Goal: Task Accomplishment & Management: Manage account settings

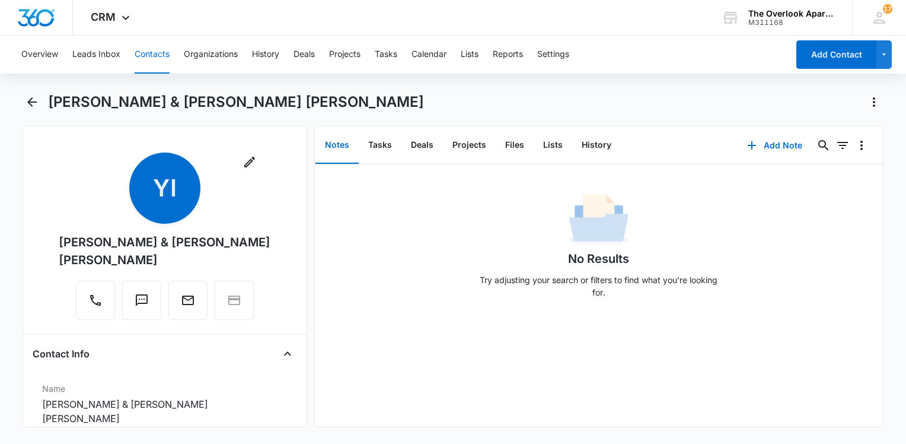
click at [145, 52] on button "Contacts" at bounding box center [152, 55] width 35 height 38
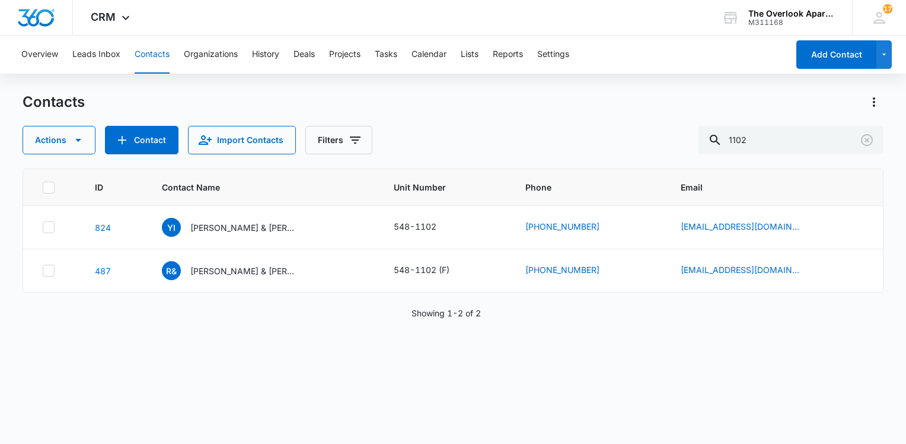
click at [357, 91] on div "Overview Leads Inbox Contacts Organizations History Deals Projects Tasks Calend…" at bounding box center [453, 239] width 906 height 407
click at [809, 145] on input "1102" at bounding box center [791, 140] width 185 height 28
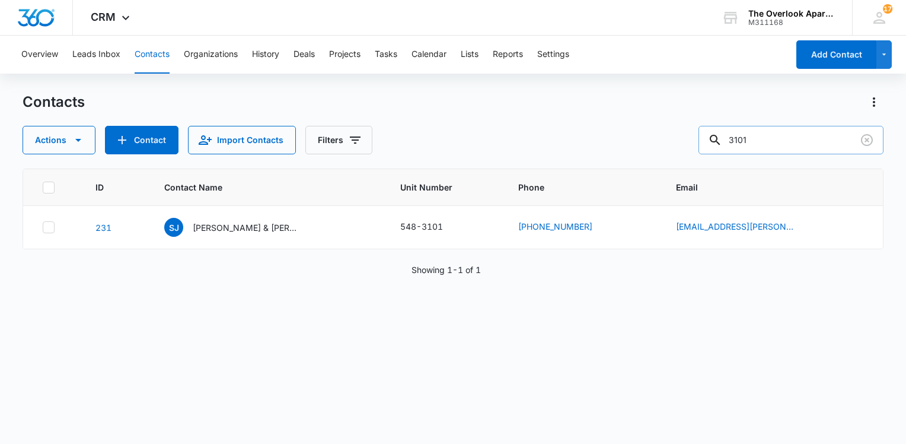
click at [799, 148] on input "3101" at bounding box center [791, 140] width 185 height 28
click at [799, 146] on input "3101" at bounding box center [791, 140] width 185 height 28
type input "3"
type input "8"
type input "e"
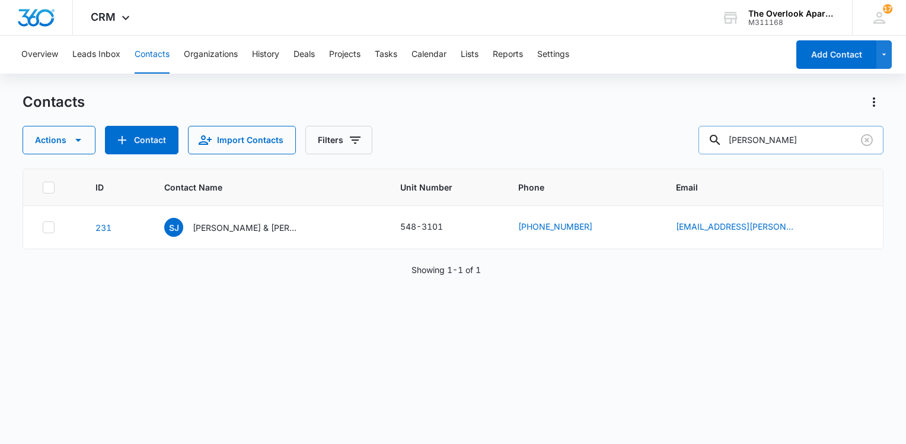
type input "[PERSON_NAME]"
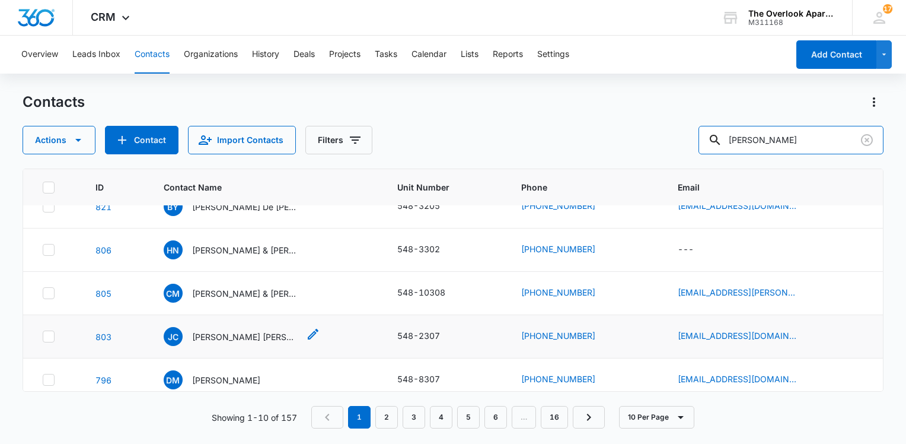
scroll to position [178, 0]
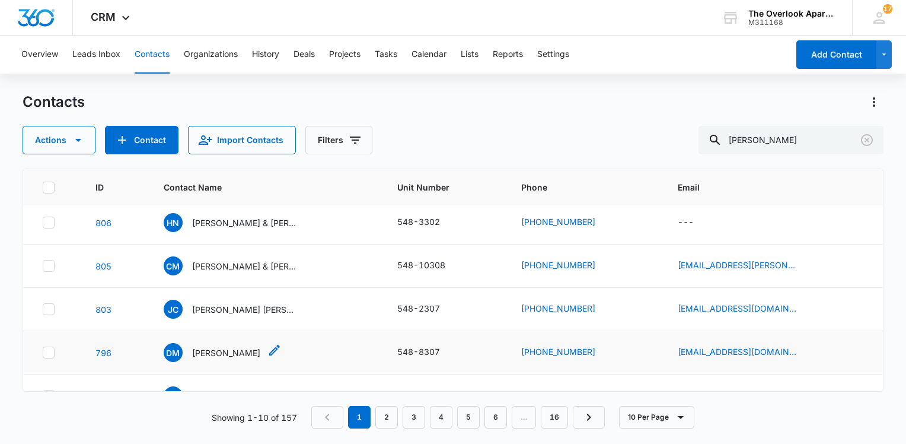
click at [244, 350] on p "[PERSON_NAME]" at bounding box center [226, 352] width 68 height 12
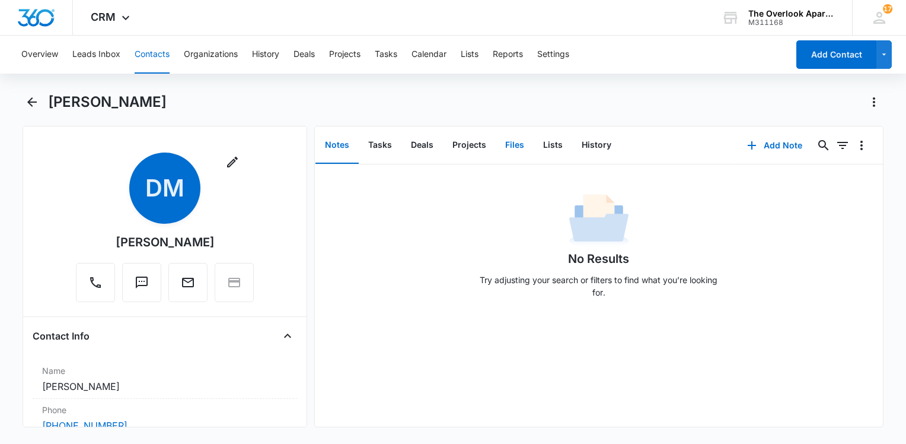
click at [517, 139] on button "Files" at bounding box center [515, 145] width 38 height 37
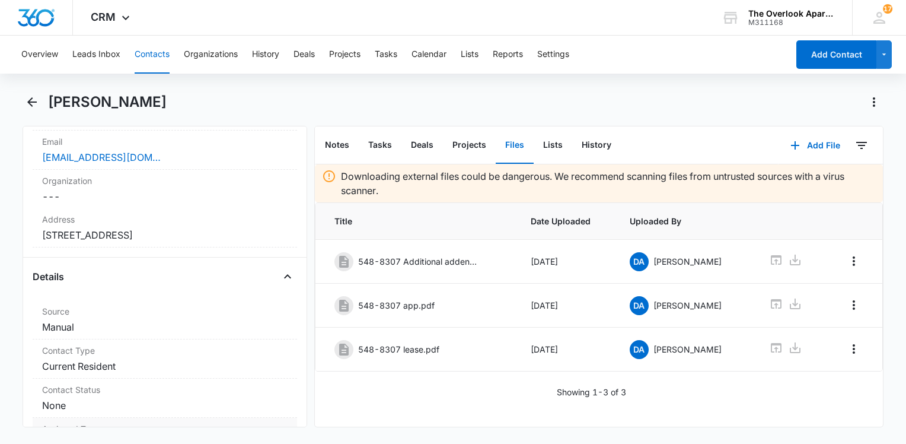
scroll to position [415, 0]
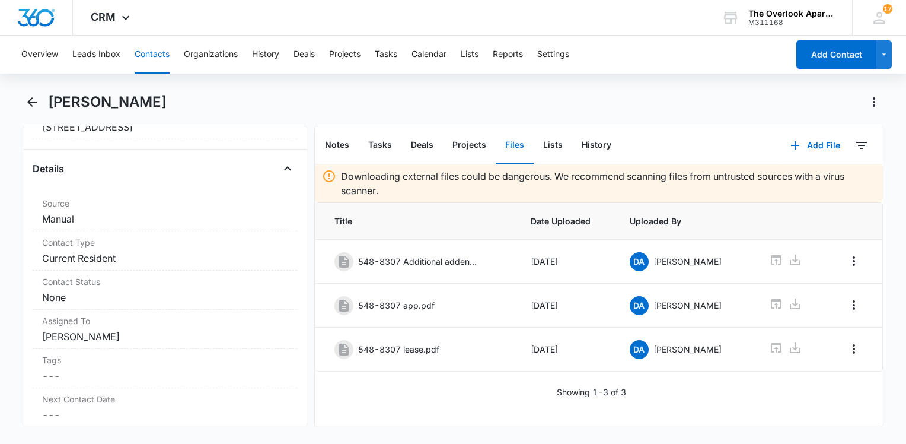
click at [141, 59] on button "Contacts" at bounding box center [152, 55] width 35 height 38
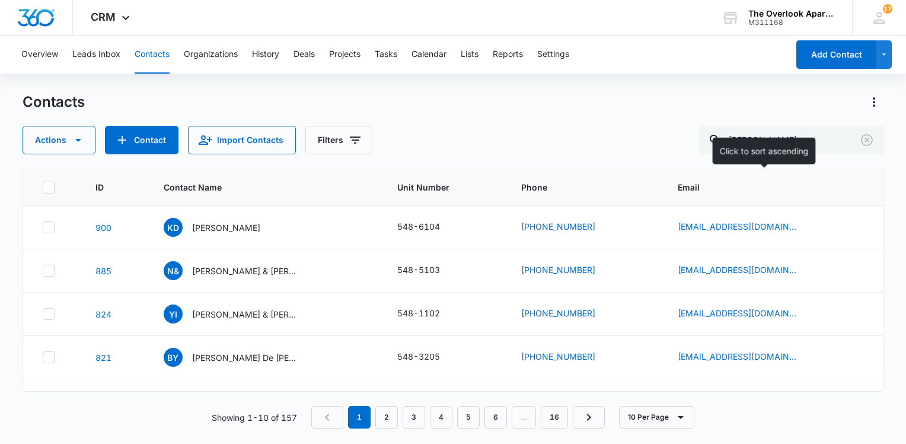
scroll to position [178, 0]
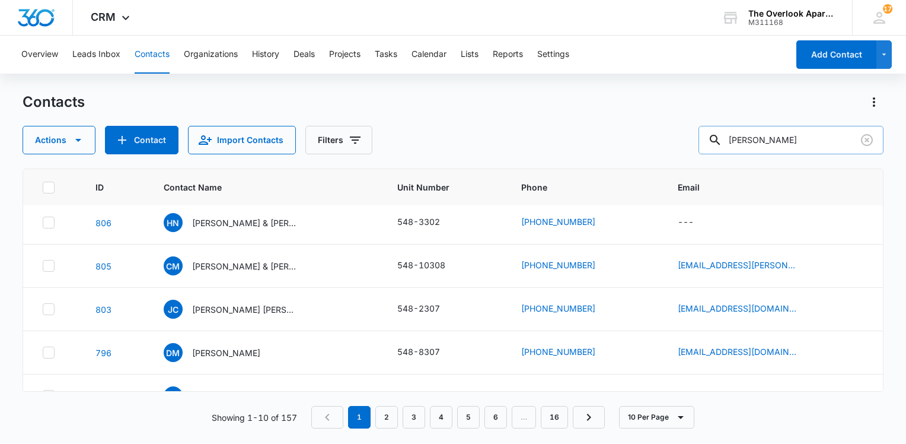
click at [804, 137] on input "[PERSON_NAME]" at bounding box center [791, 140] width 185 height 28
type input "5301"
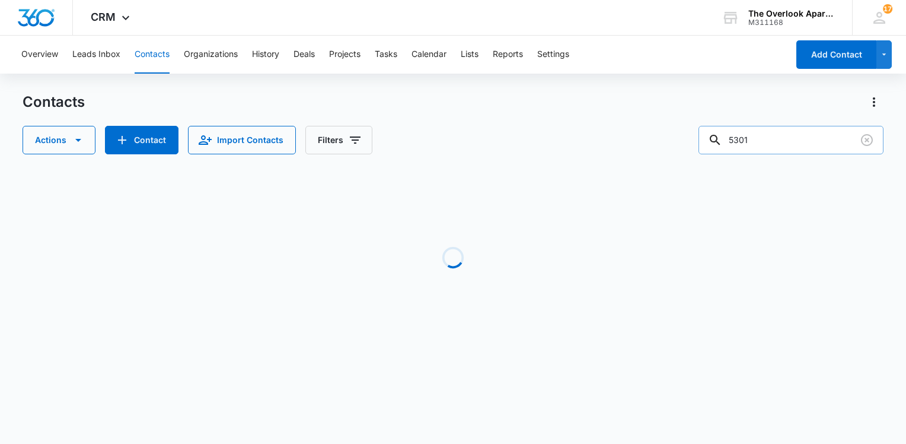
scroll to position [0, 0]
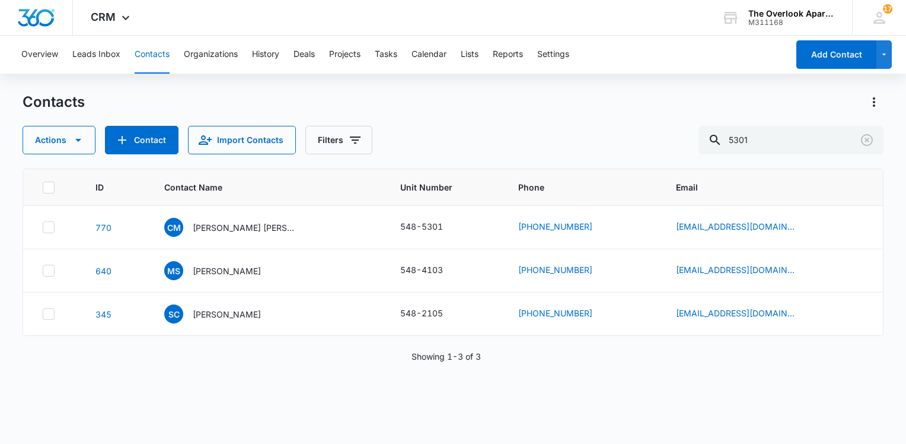
click at [671, 137] on div "Actions Contact Import Contacts Filters 5301" at bounding box center [453, 140] width 861 height 28
click at [683, 129] on div "Actions Contact Import Contacts Filters 5301" at bounding box center [453, 140] width 861 height 28
click at [212, 224] on p "[PERSON_NAME] [PERSON_NAME] & [PERSON_NAME]" at bounding box center [246, 227] width 107 height 12
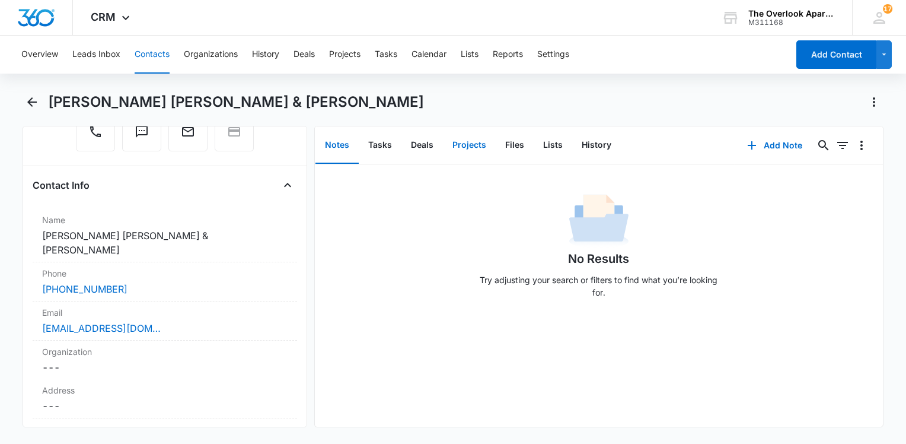
scroll to position [237, 0]
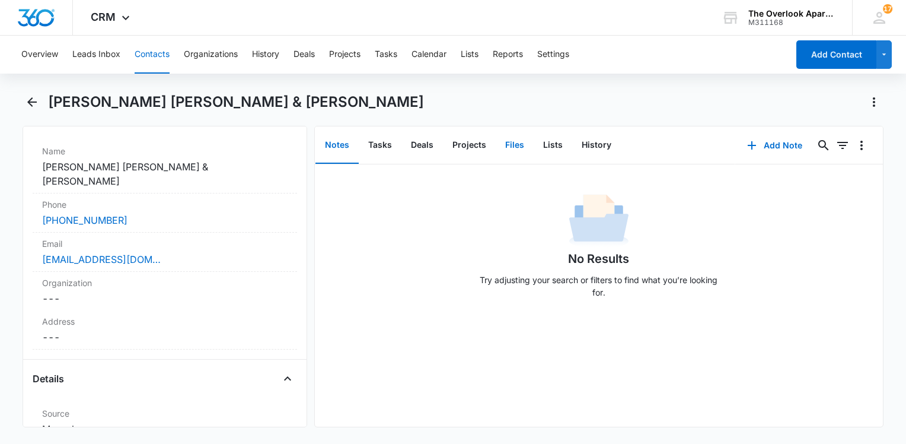
click at [512, 151] on button "Files" at bounding box center [515, 145] width 38 height 37
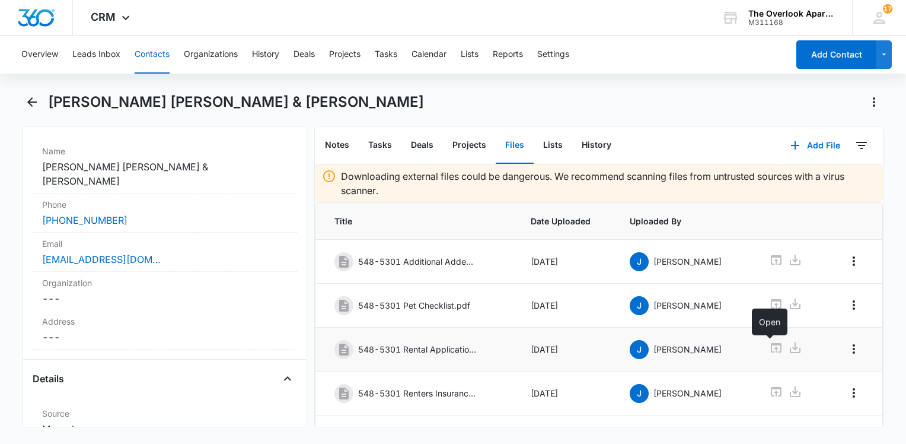
scroll to position [69, 0]
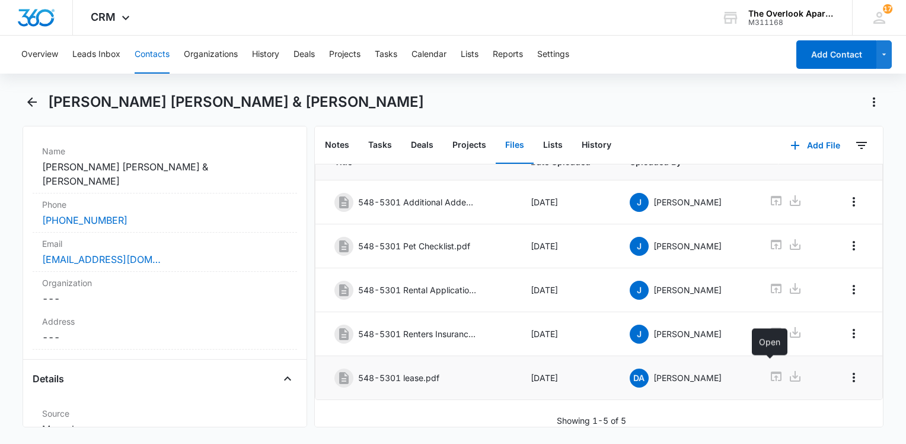
click at [769, 369] on icon at bounding box center [776, 376] width 14 height 14
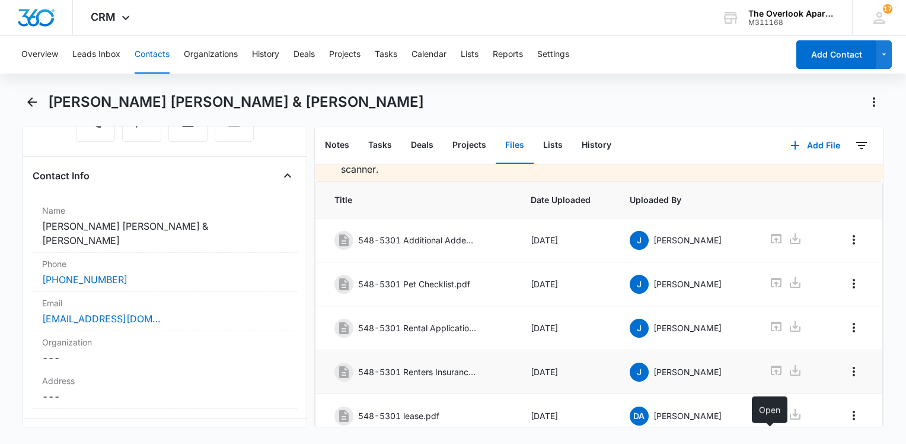
scroll to position [0, 0]
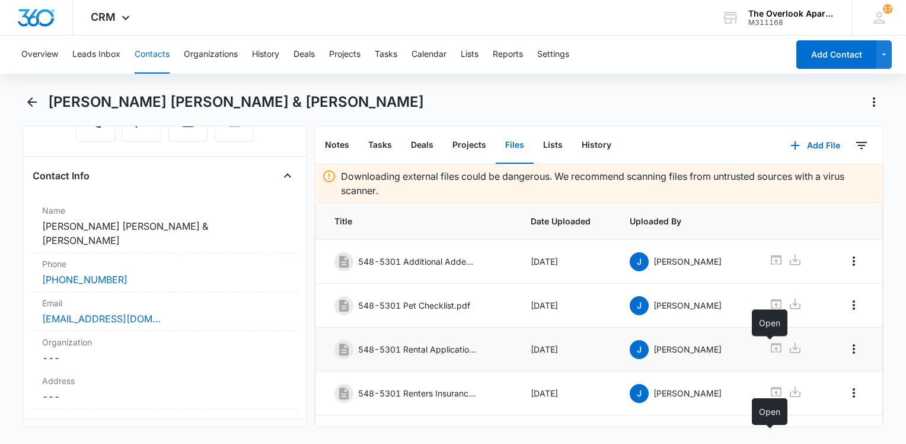
click at [771, 343] on icon at bounding box center [776, 347] width 11 height 9
click at [154, 46] on button "Contacts" at bounding box center [152, 55] width 35 height 38
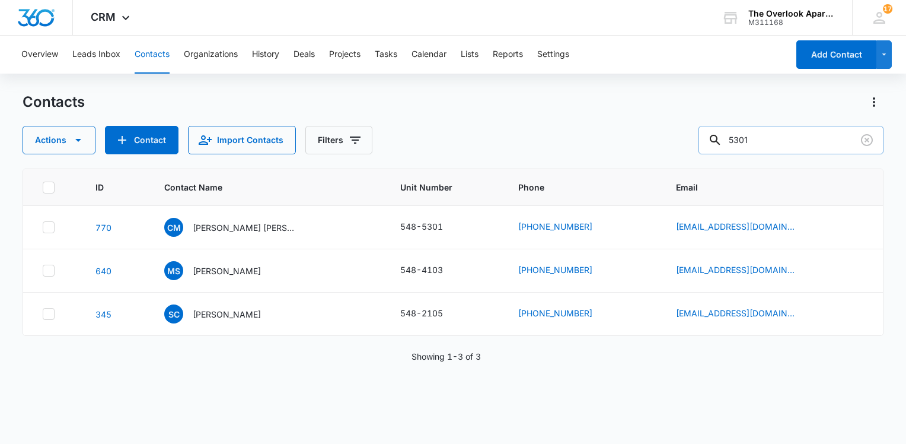
click at [772, 145] on input "5301" at bounding box center [791, 140] width 185 height 28
click at [776, 144] on input "5301" at bounding box center [791, 140] width 185 height 28
click at [776, 143] on input "5301" at bounding box center [791, 140] width 185 height 28
type input "2101"
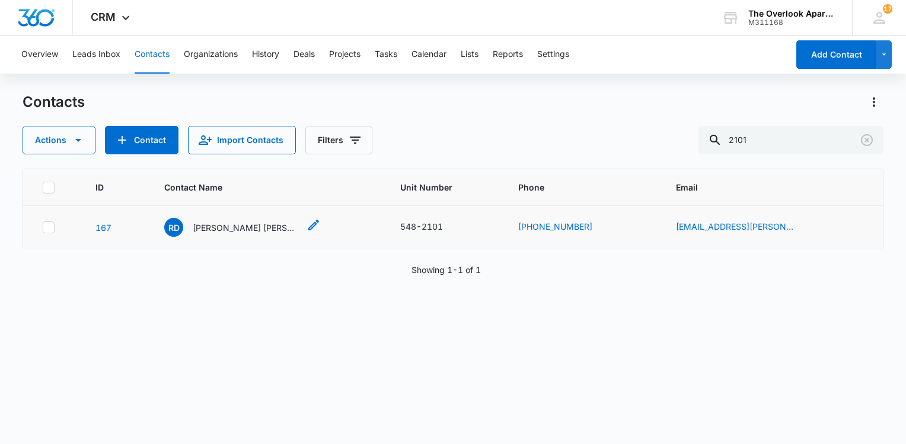
click at [264, 232] on p "[PERSON_NAME] [PERSON_NAME] [PERSON_NAME]" at bounding box center [246, 227] width 107 height 12
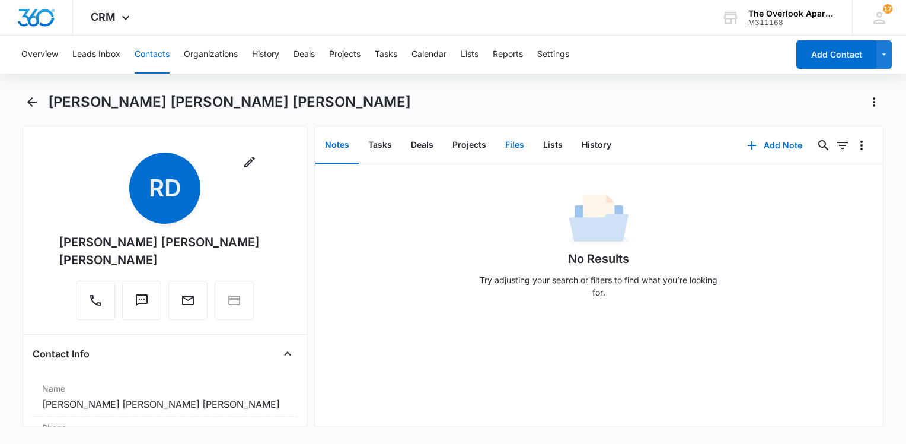
click at [509, 150] on button "Files" at bounding box center [515, 145] width 38 height 37
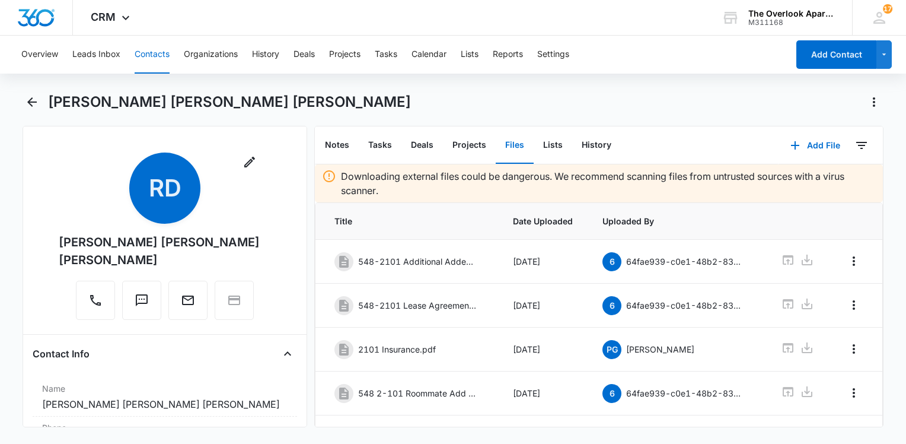
scroll to position [202, 0]
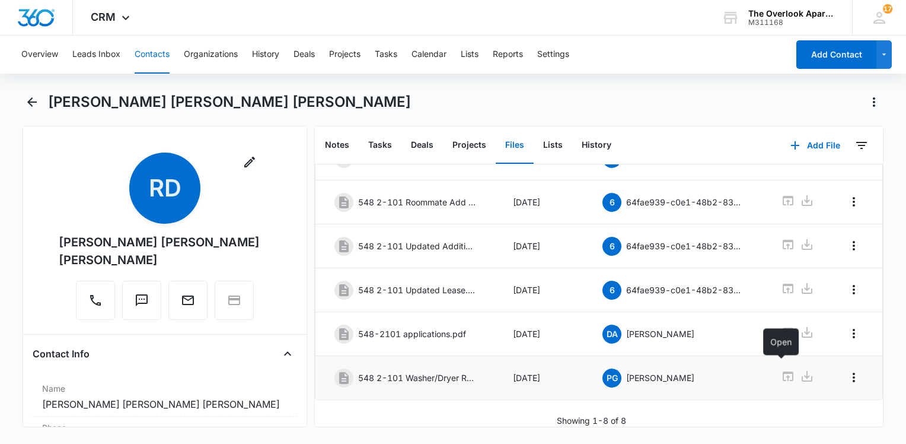
click at [783, 371] on icon at bounding box center [788, 375] width 11 height 9
click at [148, 63] on button "Contacts" at bounding box center [152, 55] width 35 height 38
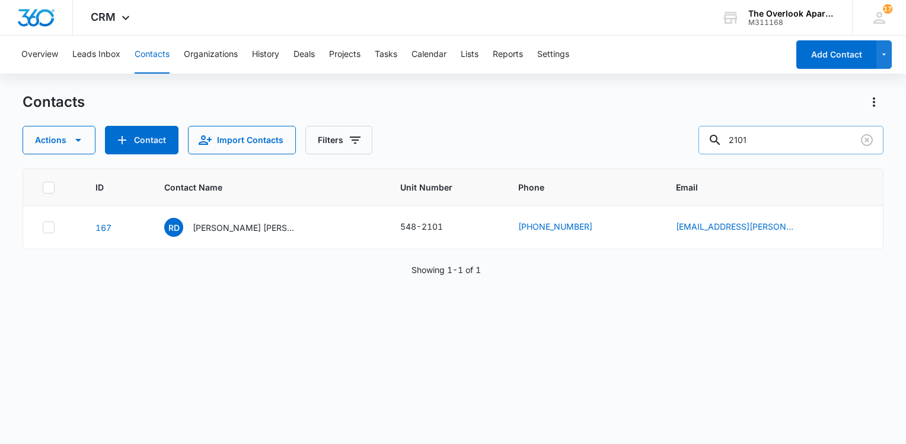
click at [792, 146] on input "2101" at bounding box center [791, 140] width 185 height 28
type input "[PERSON_NAME]"
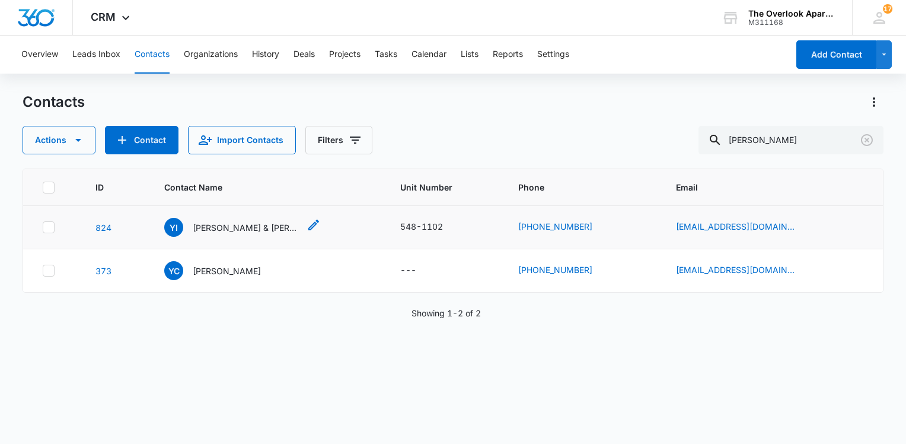
click at [255, 224] on p "[PERSON_NAME] & [PERSON_NAME] [PERSON_NAME]" at bounding box center [246, 227] width 107 height 12
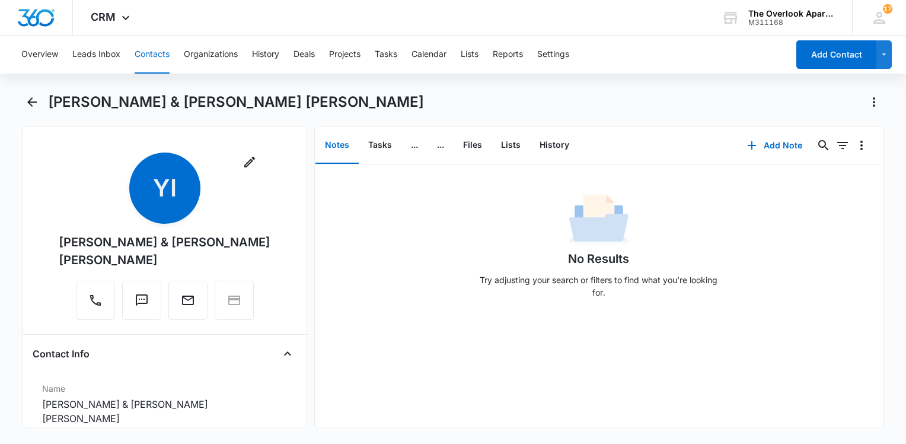
click at [435, 236] on div "No Results Try adjusting your search or filters to find what you’re looking for." at bounding box center [599, 248] width 568 height 117
click at [152, 58] on button "Contacts" at bounding box center [152, 55] width 35 height 38
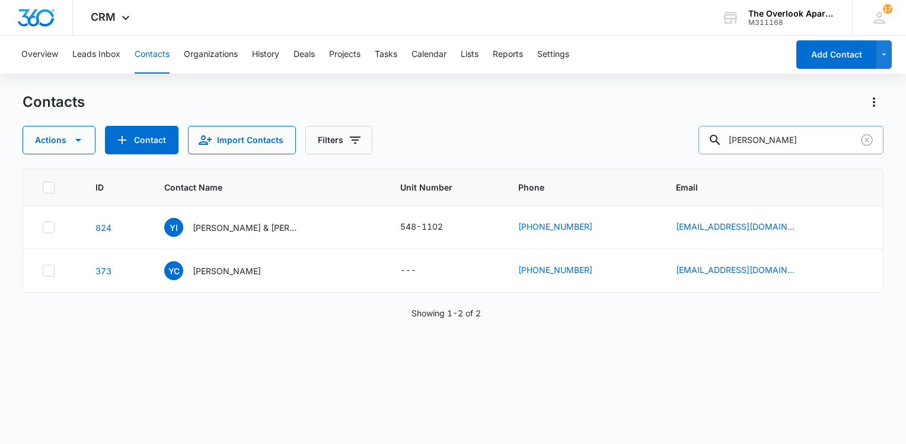
click at [792, 138] on input "[PERSON_NAME]" at bounding box center [791, 140] width 185 height 28
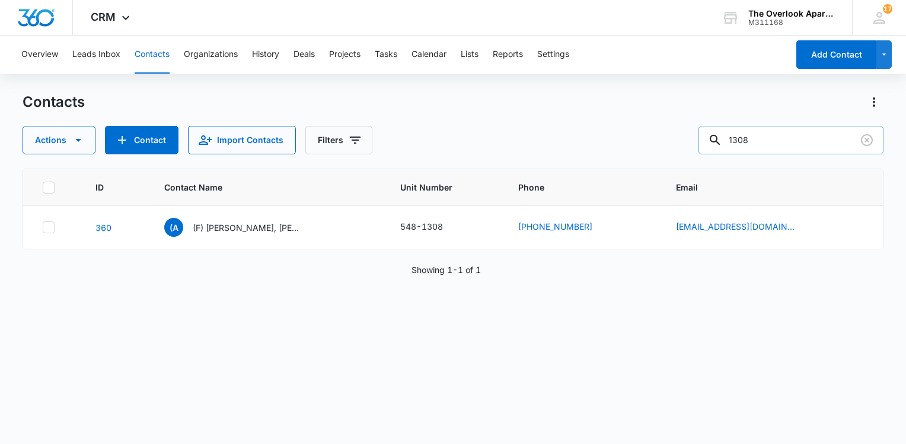
click at [798, 129] on input "1308" at bounding box center [791, 140] width 185 height 28
click at [798, 132] on input "1308" at bounding box center [791, 140] width 185 height 28
click at [797, 132] on input "1308" at bounding box center [791, 140] width 185 height 28
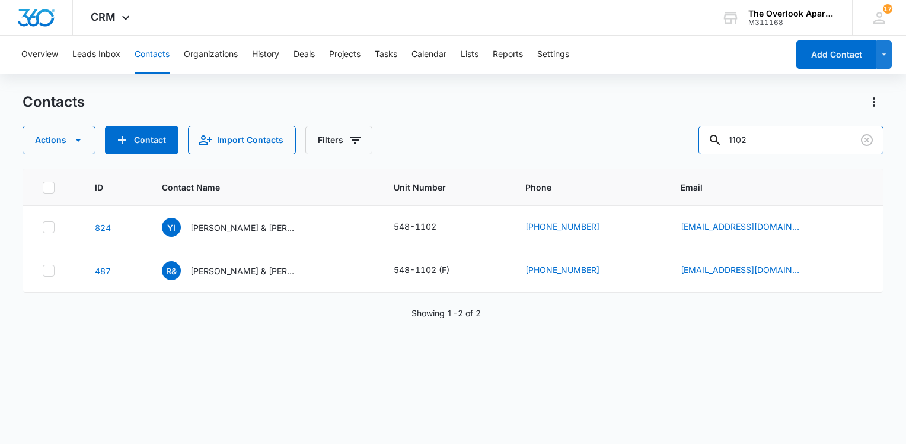
type input "1102"
click at [438, 359] on div "ID Contact Name Unit Number Phone Email 824 [PERSON_NAME] & [PERSON_NAME] [PERS…" at bounding box center [453, 298] width 861 height 260
click at [437, 355] on div "ID Contact Name Unit Number Phone Email 824 [PERSON_NAME] & [PERSON_NAME] [PERS…" at bounding box center [453, 298] width 861 height 260
click at [434, 355] on div "ID Contact Name Unit Number Phone Email 824 [PERSON_NAME] & [PERSON_NAME] [PERS…" at bounding box center [453, 298] width 861 height 260
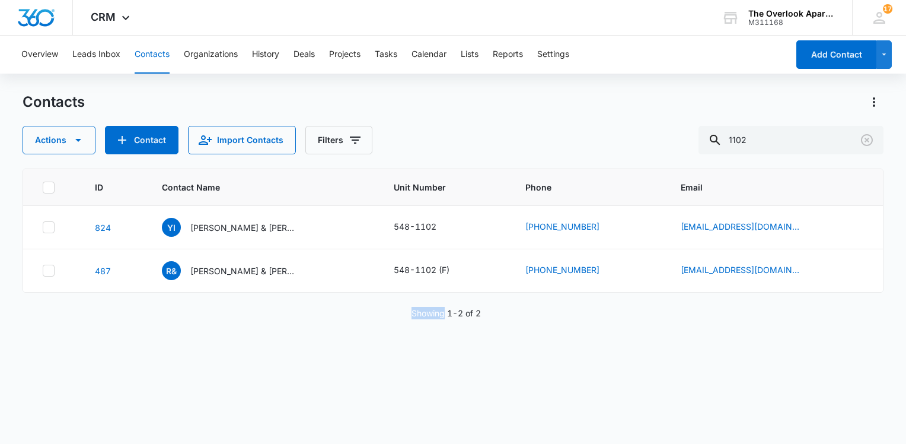
click at [434, 355] on div "ID Contact Name Unit Number Phone Email 824 [PERSON_NAME] & [PERSON_NAME] [PERS…" at bounding box center [453, 298] width 861 height 260
click at [436, 356] on div "ID Contact Name Unit Number Phone Email 824 [PERSON_NAME] & [PERSON_NAME] [PERS…" at bounding box center [453, 298] width 861 height 260
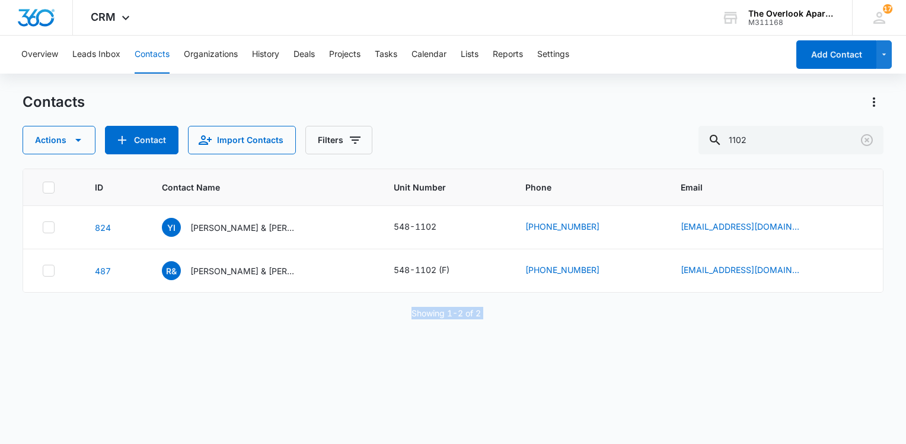
click at [436, 356] on div "ID Contact Name Unit Number Phone Email 824 [PERSON_NAME] & [PERSON_NAME] [PERS…" at bounding box center [453, 298] width 861 height 260
drag, startPoint x: 436, startPoint y: 356, endPoint x: 460, endPoint y: 394, distance: 44.8
click at [460, 394] on div "ID Contact Name Unit Number Phone Email 824 [PERSON_NAME] & [PERSON_NAME] [PERS…" at bounding box center [453, 298] width 861 height 260
click at [593, 359] on div "ID Contact Name Unit Number Phone Email 824 [PERSON_NAME] & [PERSON_NAME] [PERS…" at bounding box center [453, 298] width 861 height 260
click at [556, 109] on div "Contacts" at bounding box center [453, 102] width 861 height 19
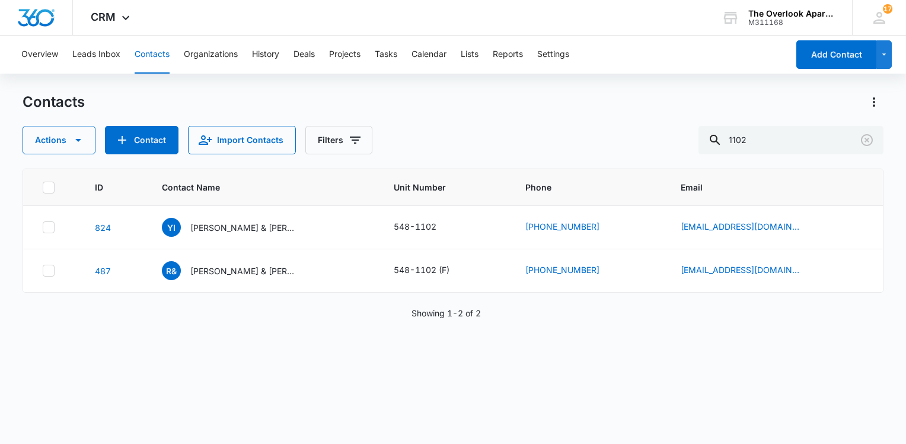
click at [437, 355] on div "ID Contact Name Unit Number Phone Email 824 [PERSON_NAME] & [PERSON_NAME] [PERS…" at bounding box center [453, 298] width 861 height 260
click at [814, 52] on button "Add Contact" at bounding box center [837, 54] width 80 height 28
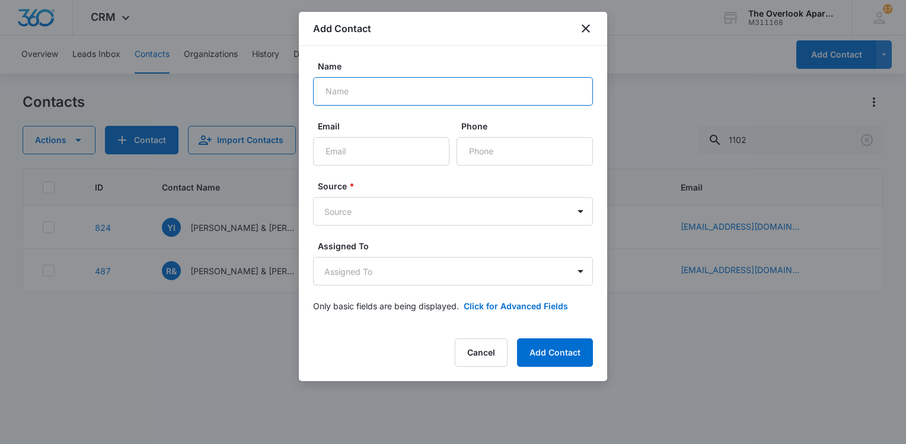
click at [448, 94] on input "Name" at bounding box center [453, 91] width 280 height 28
type input "[PERSON_NAME], [PERSON_NAME] & [PERSON_NAME]"
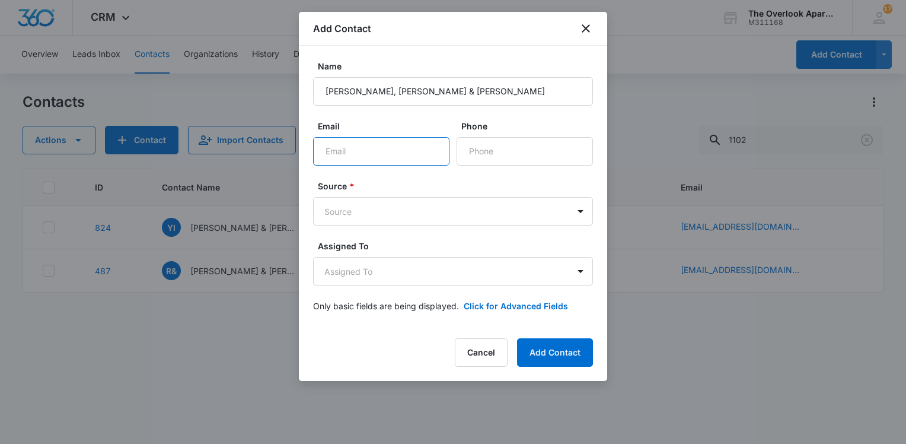
click at [408, 146] on input "Email" at bounding box center [381, 151] width 136 height 28
click at [370, 151] on input "Email" at bounding box center [381, 151] width 136 height 28
type input "[PERSON_NAME][EMAIL_ADDRESS][DOMAIN_NAME]"
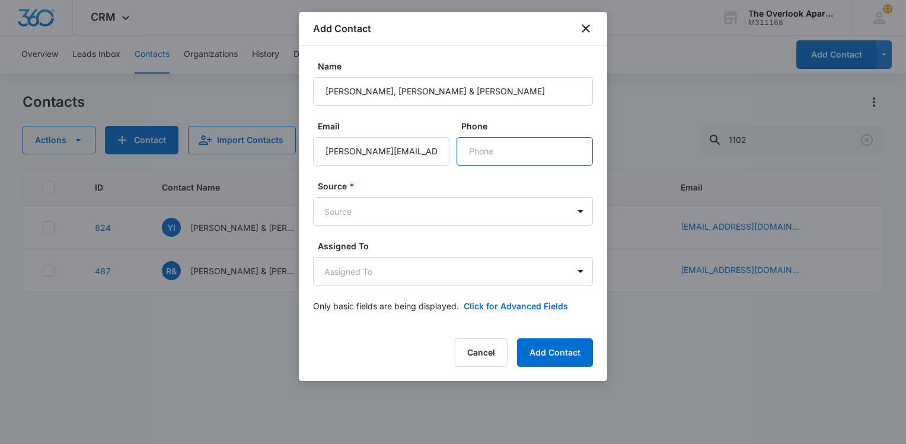
click at [489, 142] on input "Phone" at bounding box center [525, 151] width 136 height 28
type input "[PHONE_NUMBER]"
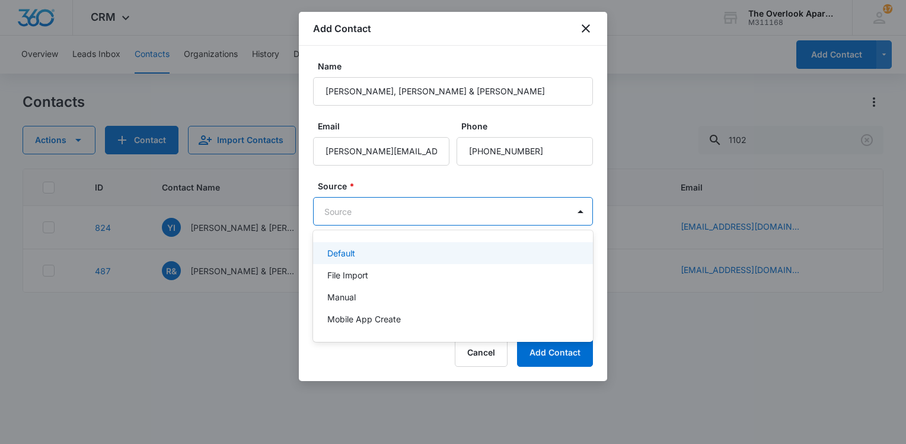
click at [352, 208] on body "CRM Apps Reputation Websites Forms CRM Email Social Content Ads Intelligence Fi…" at bounding box center [453, 222] width 906 height 444
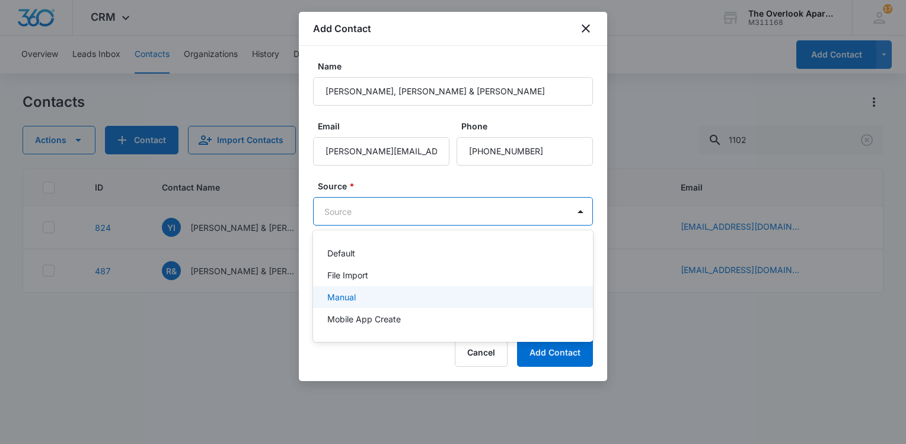
click at [403, 297] on div "Manual" at bounding box center [451, 297] width 249 height 12
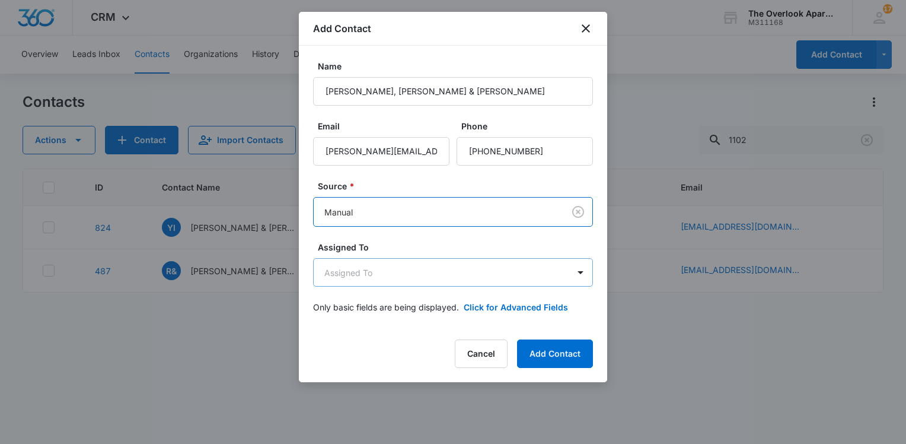
click at [398, 265] on body "CRM Apps Reputation Websites Forms CRM Email Social Content Ads Intelligence Fi…" at bounding box center [453, 222] width 906 height 444
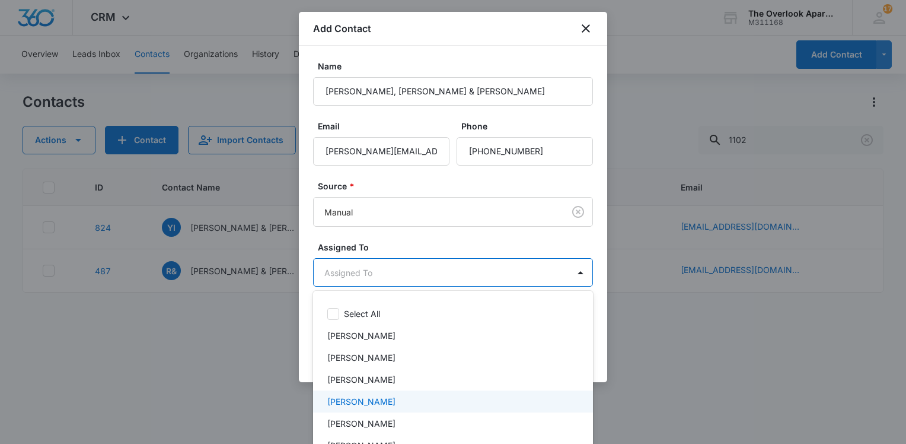
scroll to position [59, 0]
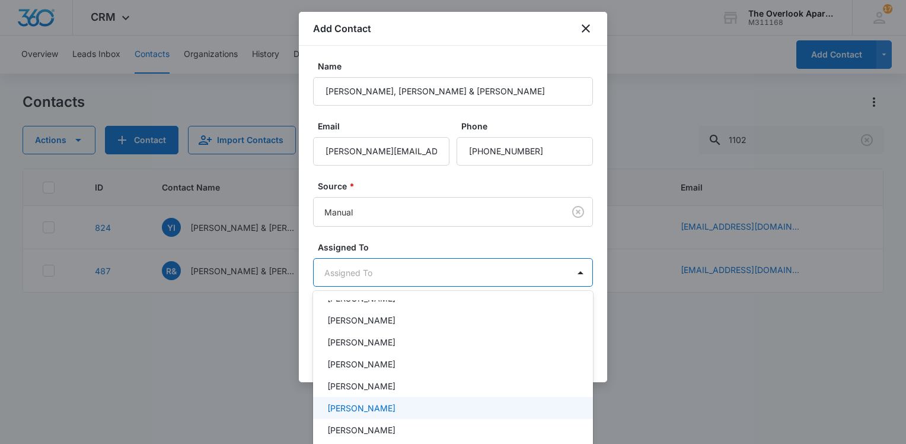
click at [374, 405] on p "[PERSON_NAME]" at bounding box center [361, 408] width 68 height 12
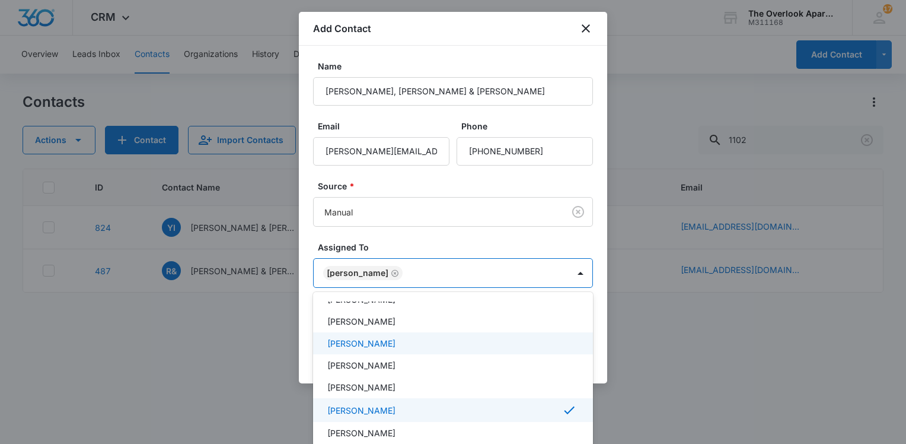
click at [646, 316] on div at bounding box center [453, 222] width 906 height 444
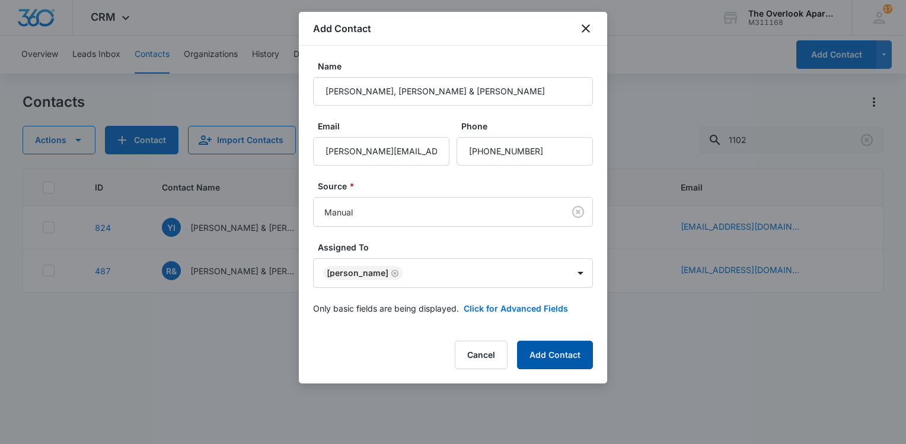
click at [527, 345] on div "Add Contact Name [PERSON_NAME], [PERSON_NAME] & [PERSON_NAME] Email [PERSON_NAM…" at bounding box center [453, 197] width 308 height 371
click at [530, 346] on button "Add Contact" at bounding box center [555, 354] width 76 height 28
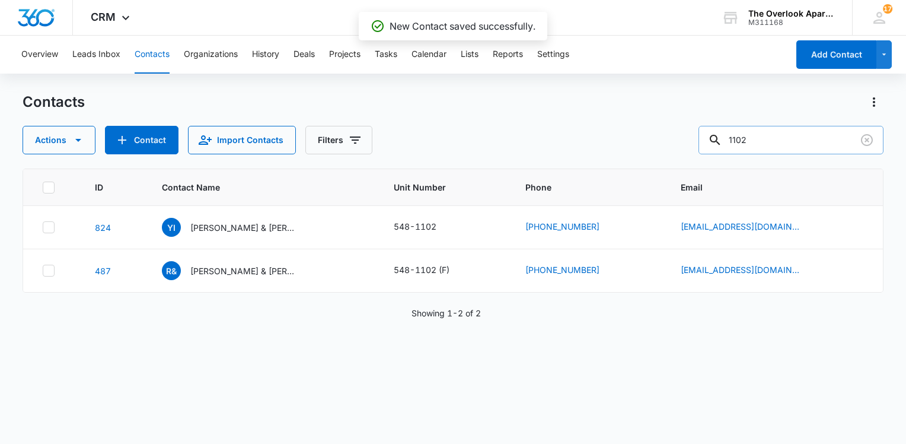
click at [787, 152] on input "1102" at bounding box center [791, 140] width 185 height 28
drag, startPoint x: 787, startPoint y: 152, endPoint x: 800, endPoint y: 144, distance: 15.3
click at [788, 152] on input "1102" at bounding box center [791, 140] width 185 height 28
click at [800, 144] on input "1102" at bounding box center [791, 140] width 185 height 28
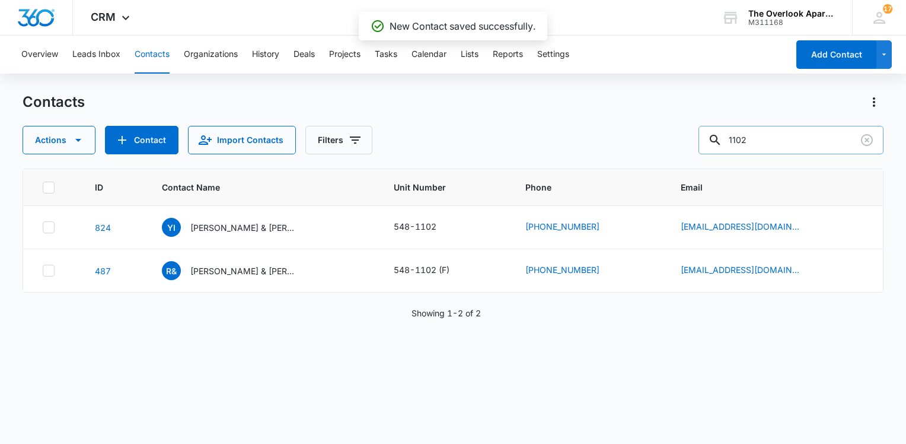
click at [800, 144] on input "1102" at bounding box center [791, 140] width 185 height 28
type input "baylee"
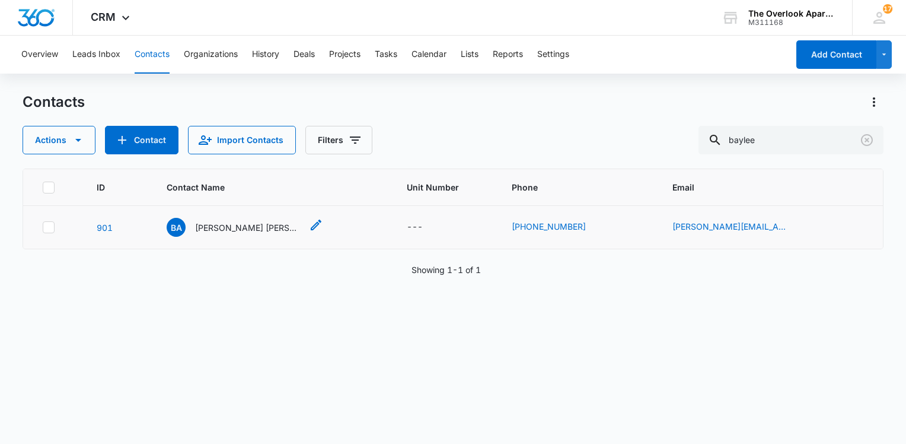
click at [265, 230] on p "[PERSON_NAME] [PERSON_NAME] & [PERSON_NAME]" at bounding box center [248, 227] width 107 height 12
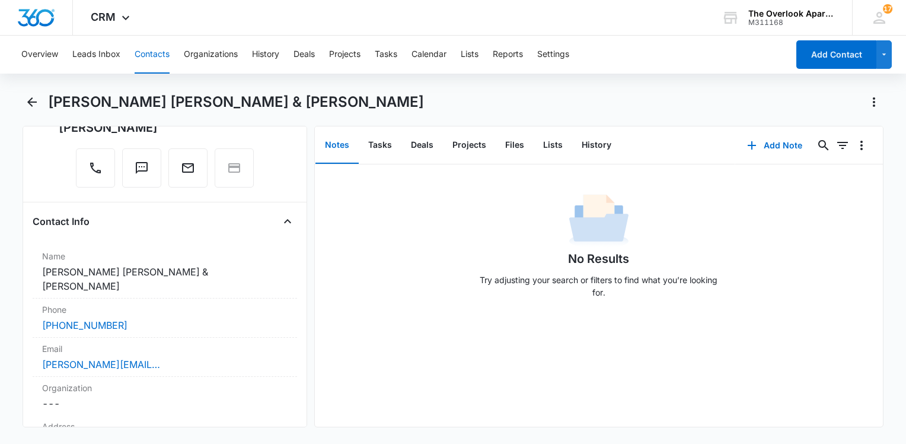
scroll to position [297, 0]
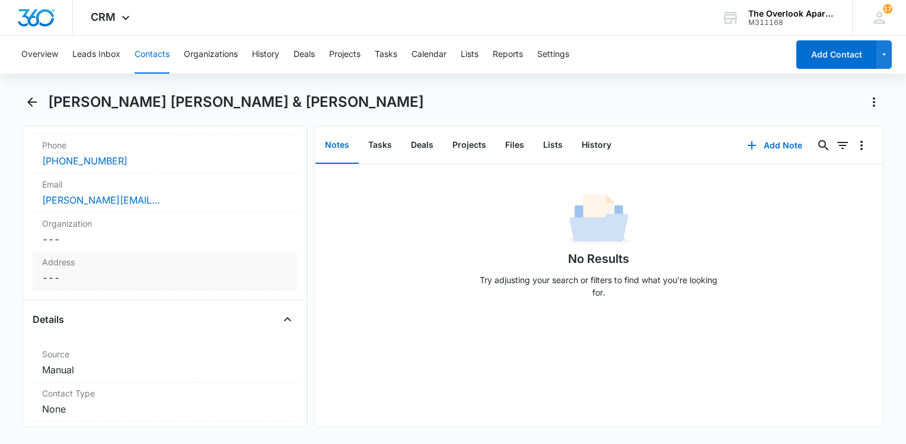
click at [66, 256] on label "Address" at bounding box center [165, 262] width 246 height 12
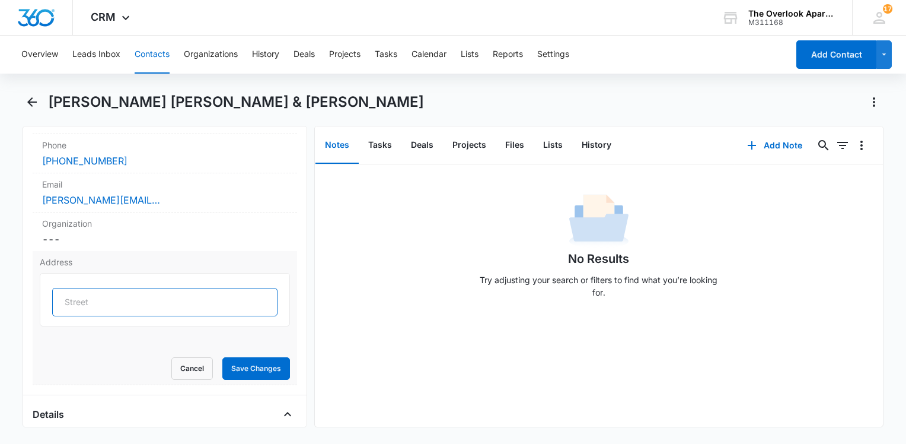
drag, startPoint x: 64, startPoint y: 264, endPoint x: 77, endPoint y: 286, distance: 25.8
click at [72, 288] on input "text" at bounding box center [164, 302] width 225 height 28
click at [187, 288] on input "[STREET_ADDRESS]" at bounding box center [164, 302] width 225 height 28
click at [190, 288] on input "[STREET_ADDRESS]" at bounding box center [164, 302] width 225 height 28
type input "[STREET_ADDRESS]"
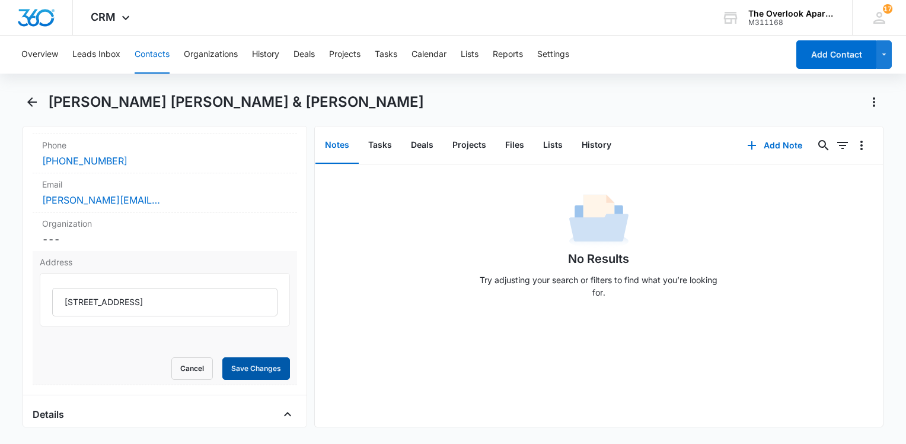
drag, startPoint x: 248, startPoint y: 354, endPoint x: 263, endPoint y: 343, distance: 18.6
click at [252, 357] on button "Save Changes" at bounding box center [256, 368] width 68 height 23
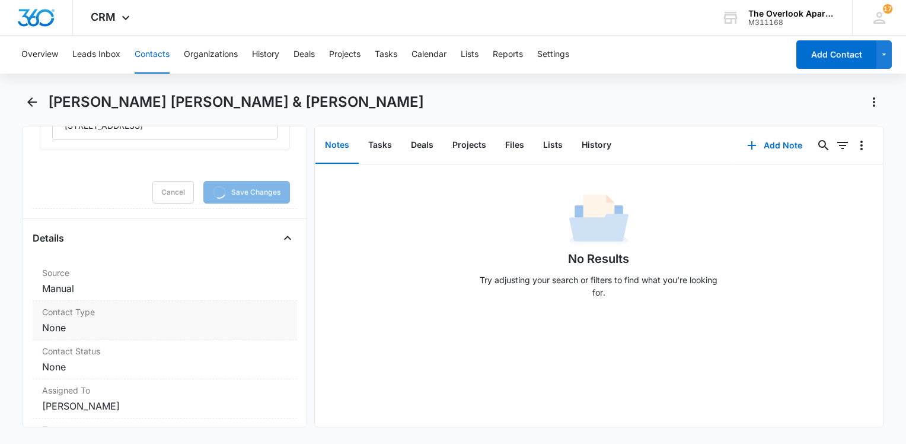
scroll to position [474, 0]
click at [91, 319] on dd "Cancel Save Changes None" at bounding box center [165, 326] width 246 height 14
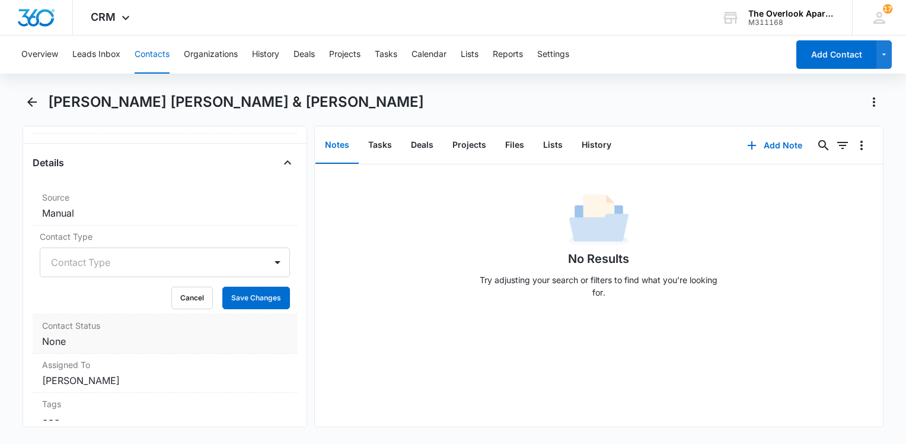
click at [90, 319] on label "Contact Status" at bounding box center [165, 325] width 246 height 12
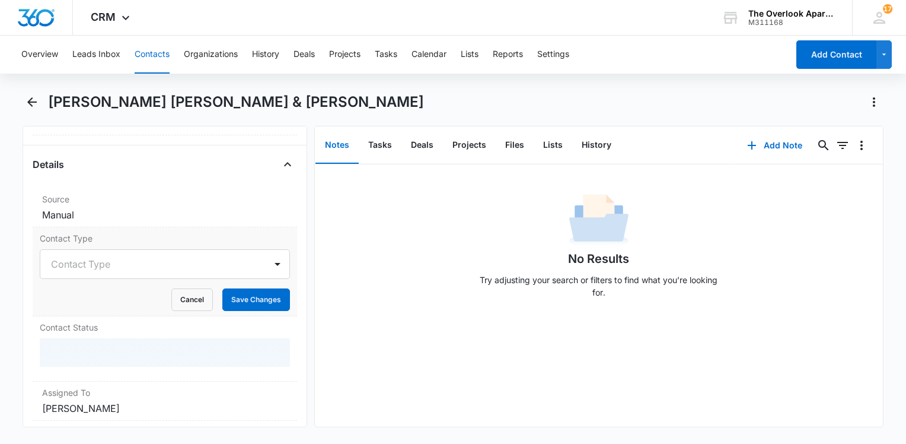
click at [96, 232] on label "Contact Type" at bounding box center [165, 238] width 250 height 12
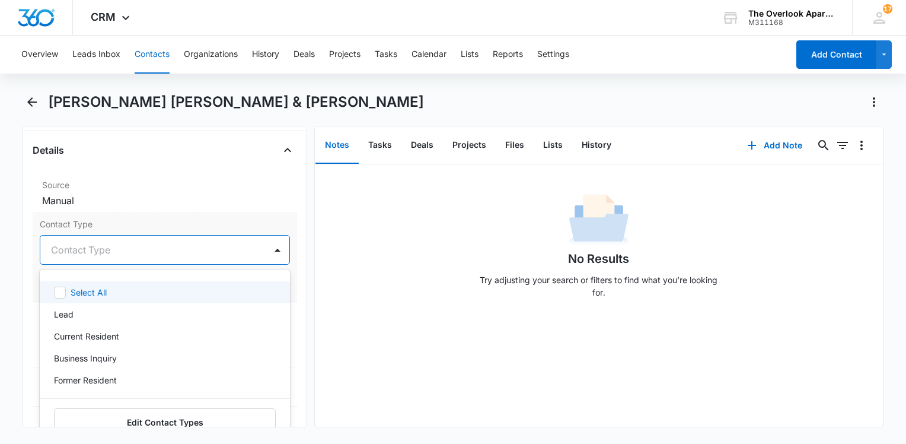
click at [95, 252] on div at bounding box center [150, 249] width 199 height 17
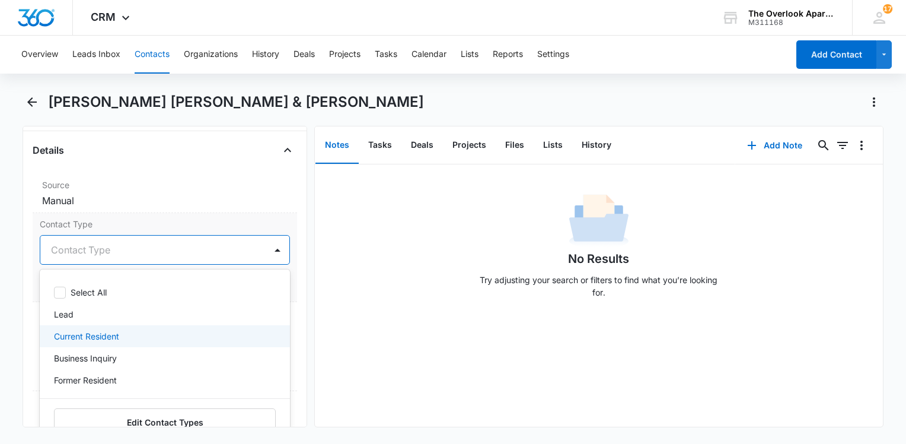
click at [111, 340] on p "Current Resident" at bounding box center [86, 336] width 65 height 12
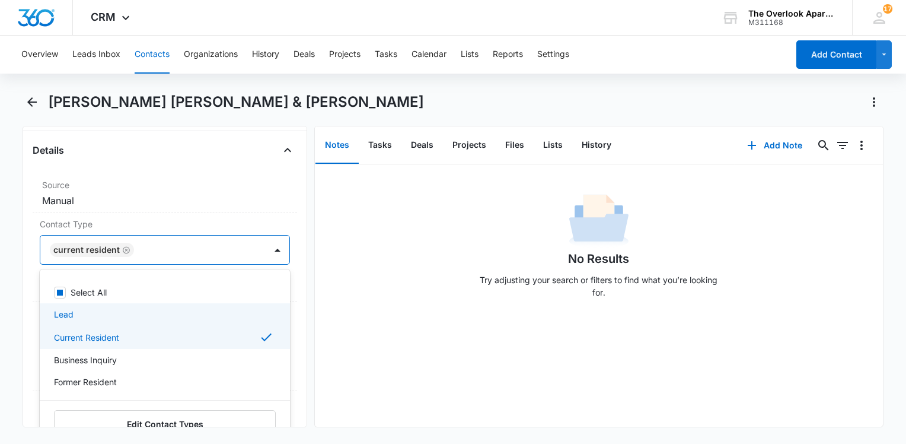
drag, startPoint x: 362, startPoint y: 310, endPoint x: 330, endPoint y: 310, distance: 32.6
click at [368, 310] on div "No Results Try adjusting your search or filters to find what you’re looking for." at bounding box center [599, 295] width 568 height 262
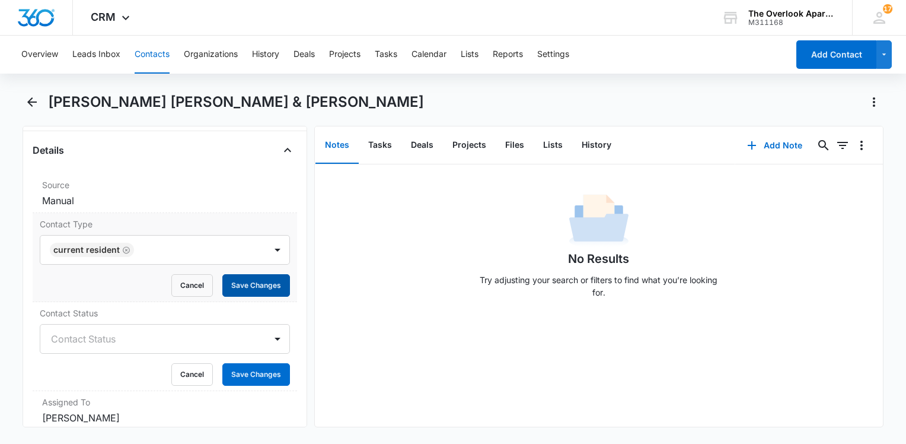
click at [264, 289] on button "Save Changes" at bounding box center [256, 285] width 68 height 23
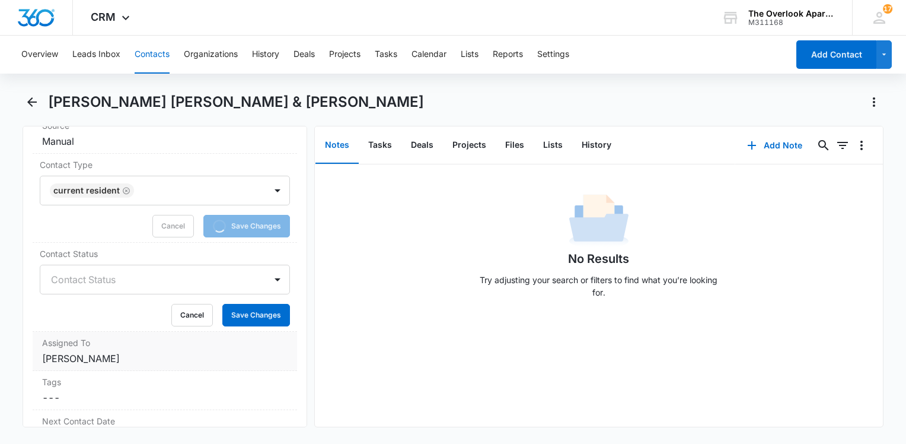
click at [130, 337] on div "Assigned To Cancel Save Changes [PERSON_NAME]" at bounding box center [165, 351] width 265 height 39
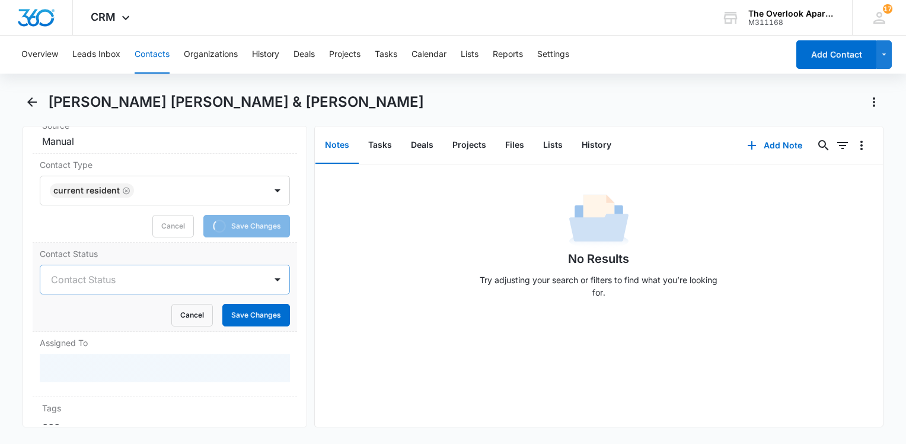
click at [136, 284] on div at bounding box center [150, 279] width 199 height 17
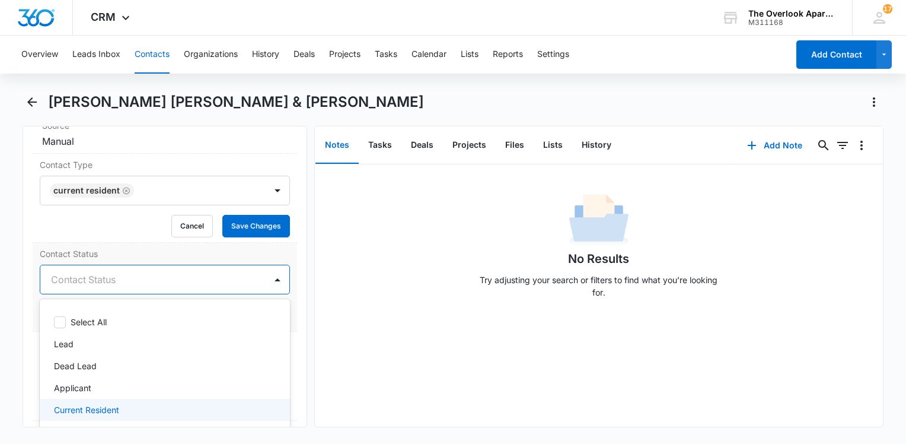
click at [122, 405] on div "Current Resident" at bounding box center [163, 409] width 219 height 12
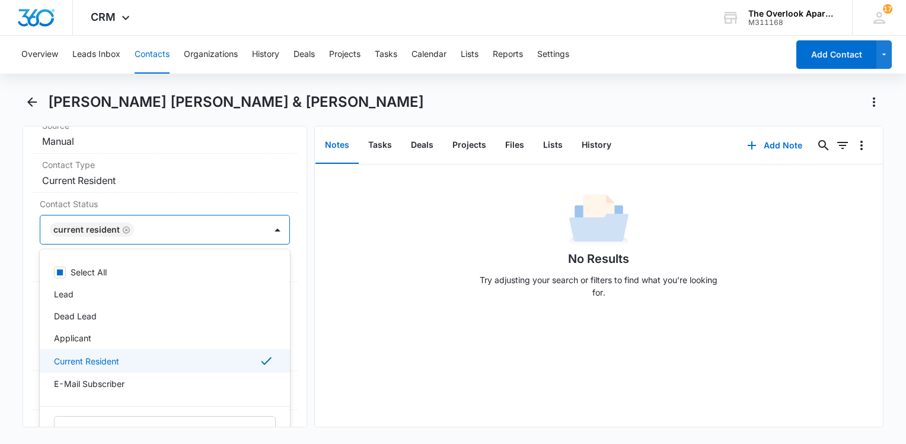
click at [469, 291] on div "No Results Try adjusting your search or filters to find what you’re looking for." at bounding box center [599, 248] width 568 height 117
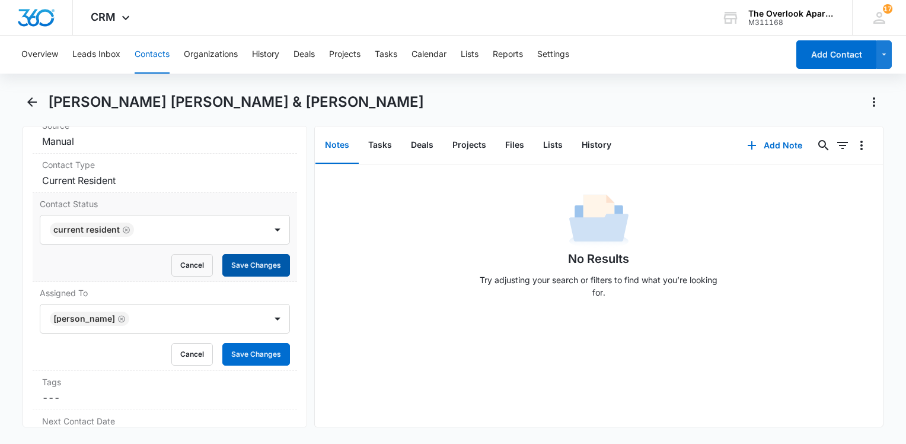
click at [256, 266] on button "Save Changes" at bounding box center [256, 265] width 68 height 23
drag, startPoint x: 249, startPoint y: 359, endPoint x: 244, endPoint y: 346, distance: 14.4
click at [249, 357] on button "Save Changes" at bounding box center [256, 354] width 68 height 23
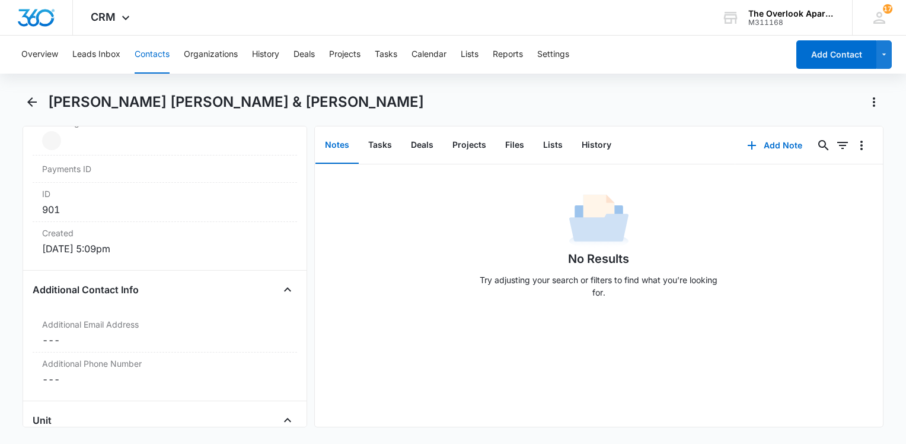
scroll to position [831, 0]
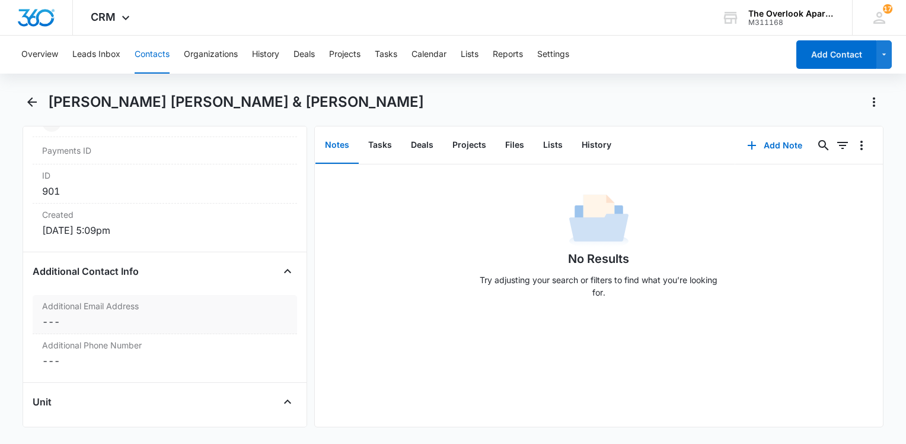
click at [136, 319] on dd "Cancel Save Changes ---" at bounding box center [165, 321] width 246 height 14
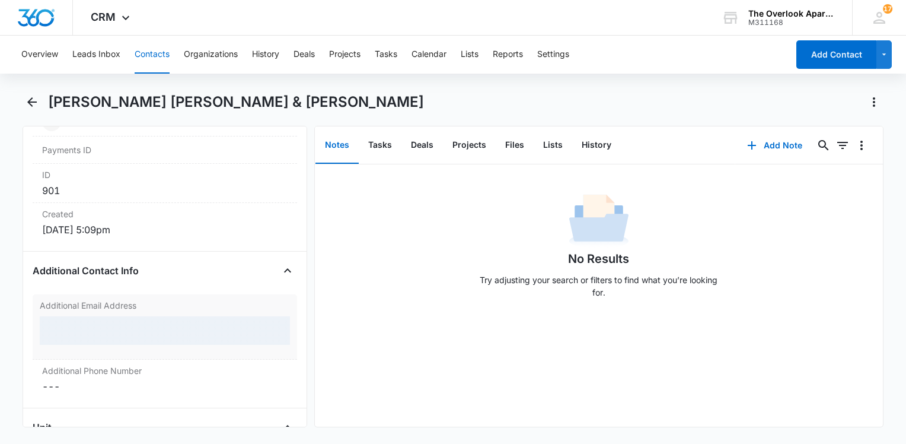
scroll to position [781, 0]
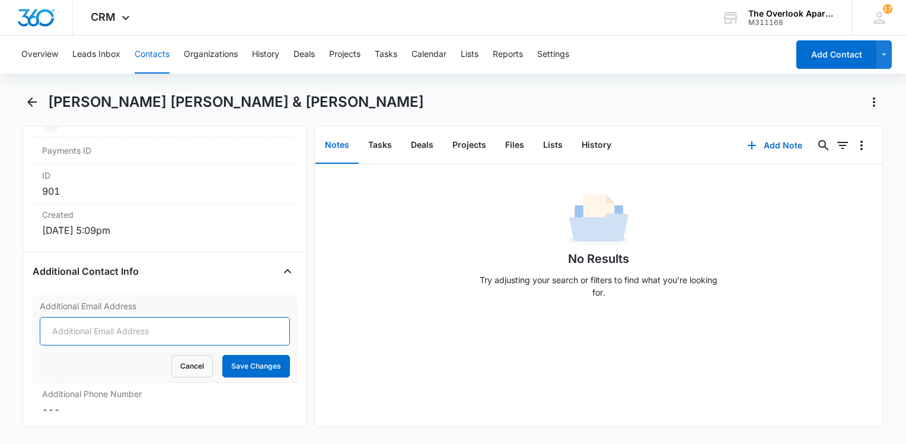
click at [86, 333] on input "Additional Email Address" at bounding box center [165, 331] width 250 height 28
type input "l"
type input "[EMAIL_ADDRESS][DOMAIN_NAME]"
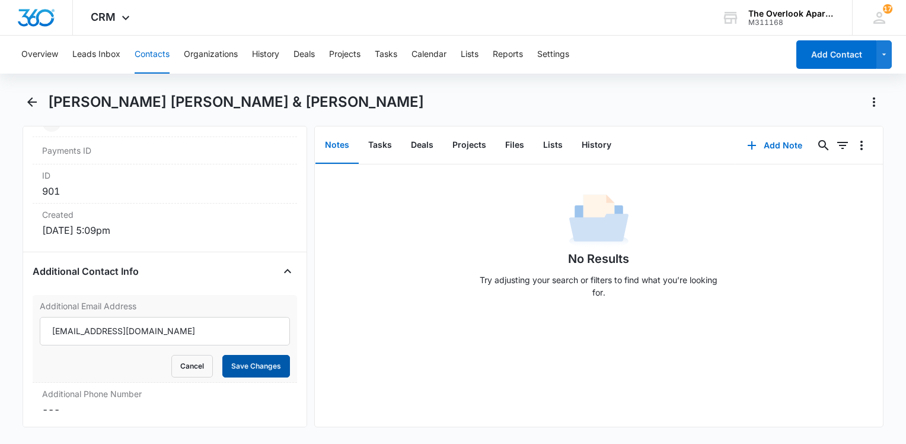
click at [263, 370] on button "Save Changes" at bounding box center [256, 366] width 68 height 23
click at [166, 398] on div "Additional Phone Number Cancel Save Changes ---" at bounding box center [165, 402] width 265 height 39
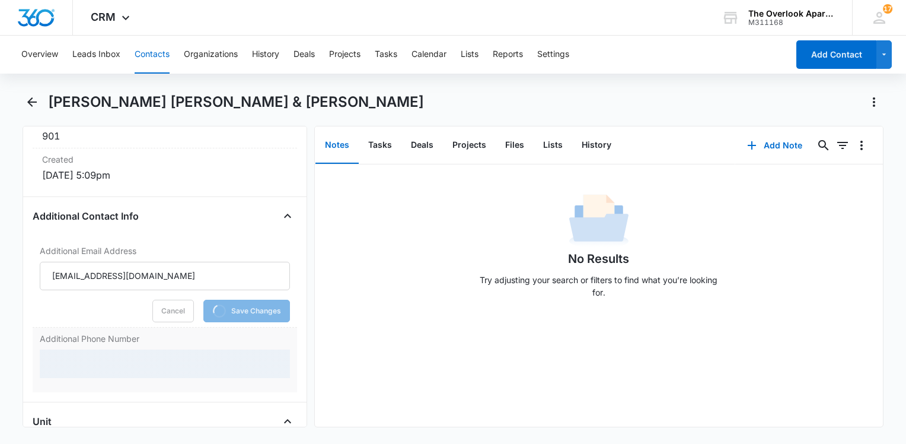
scroll to position [900, 0]
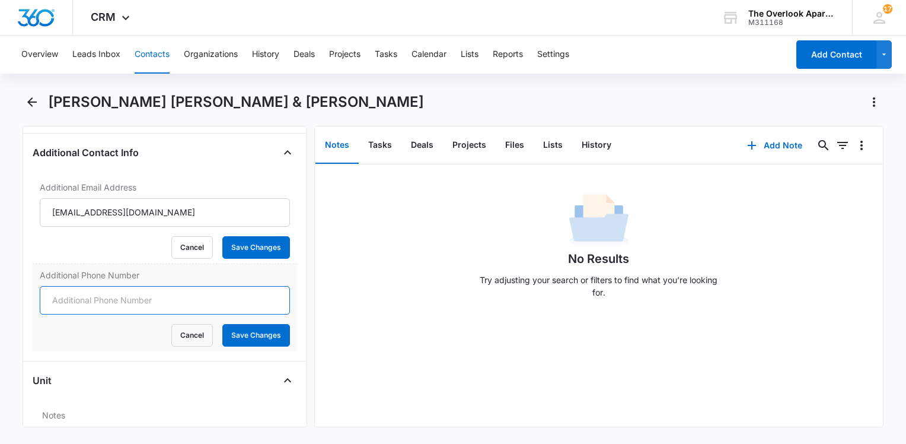
click at [142, 308] on input "Additional Phone Number" at bounding box center [165, 300] width 250 height 28
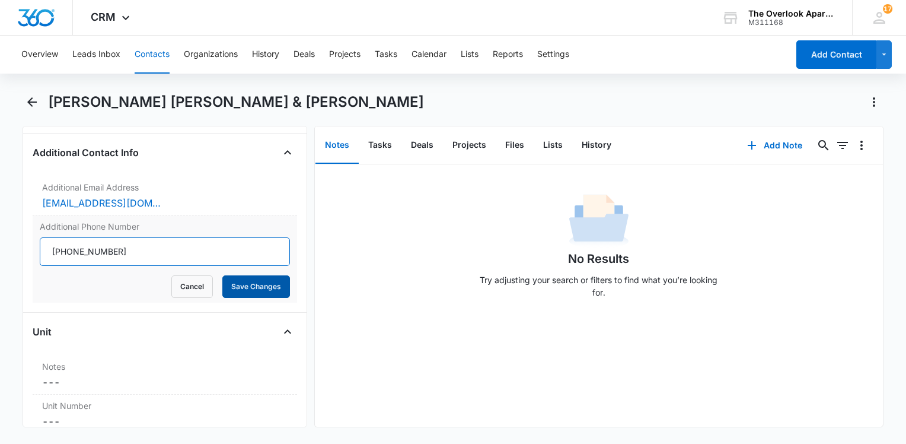
type input "[PHONE_NUMBER]"
click at [261, 286] on button "Save Changes" at bounding box center [256, 286] width 68 height 23
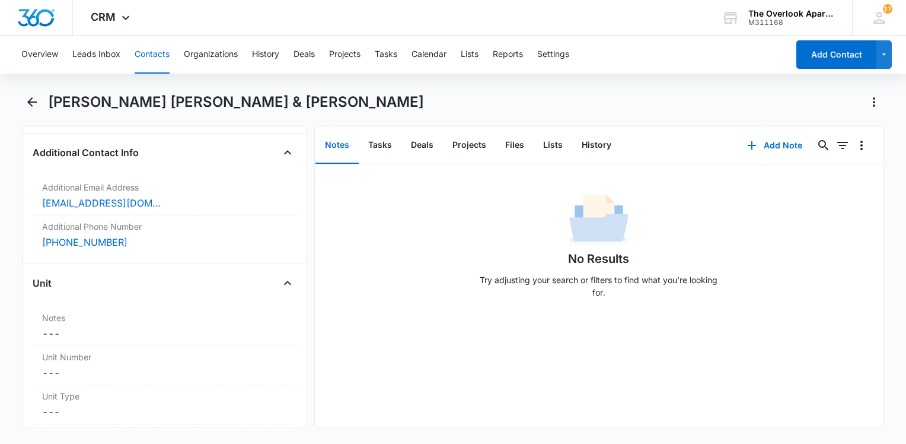
scroll to position [1078, 0]
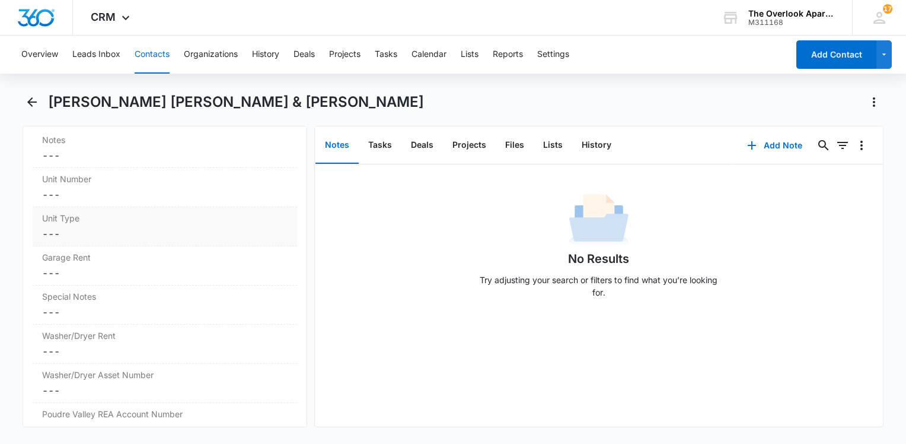
click at [104, 227] on dd "Cancel Save Changes ---" at bounding box center [165, 234] width 246 height 14
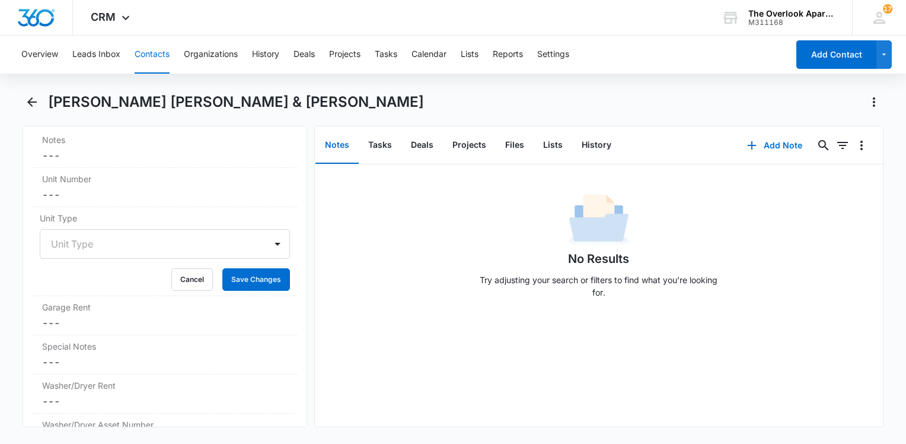
click at [107, 238] on div at bounding box center [150, 243] width 199 height 17
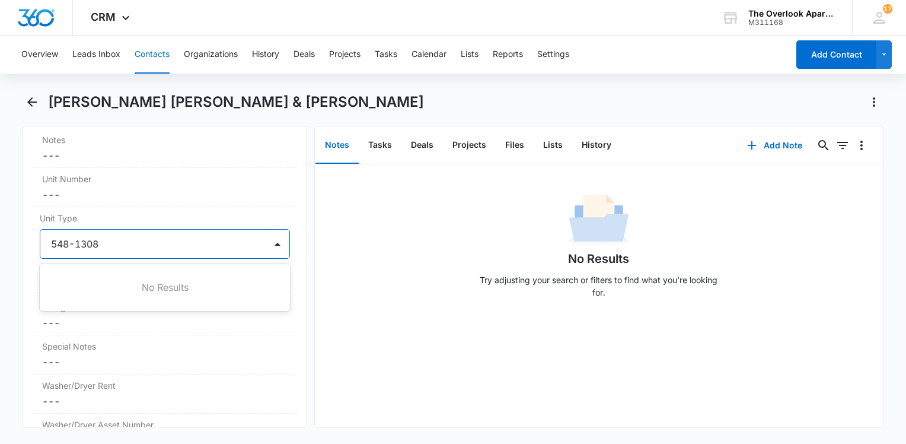
type input "548-1308"
click at [474, 260] on div "No Results Try adjusting your search or filters to find what you’re looking for." at bounding box center [598, 248] width 249 height 117
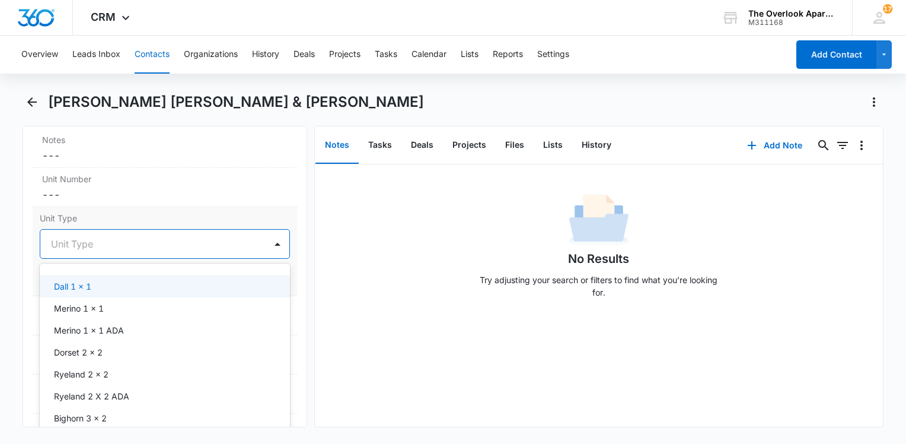
click at [214, 246] on div at bounding box center [150, 243] width 199 height 17
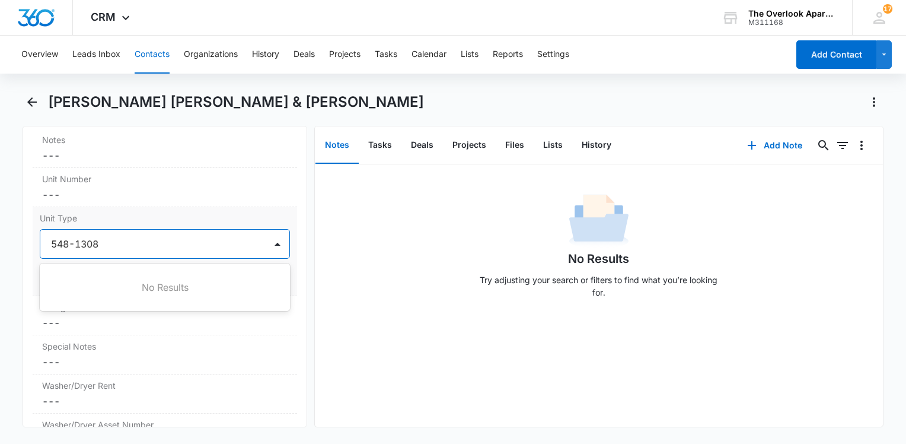
type input "548-1308"
click at [238, 207] on div "Unit Type 0 results available for search term 548-1308. Use Up and Down to choo…" at bounding box center [165, 251] width 265 height 89
click at [200, 238] on div at bounding box center [150, 243] width 199 height 17
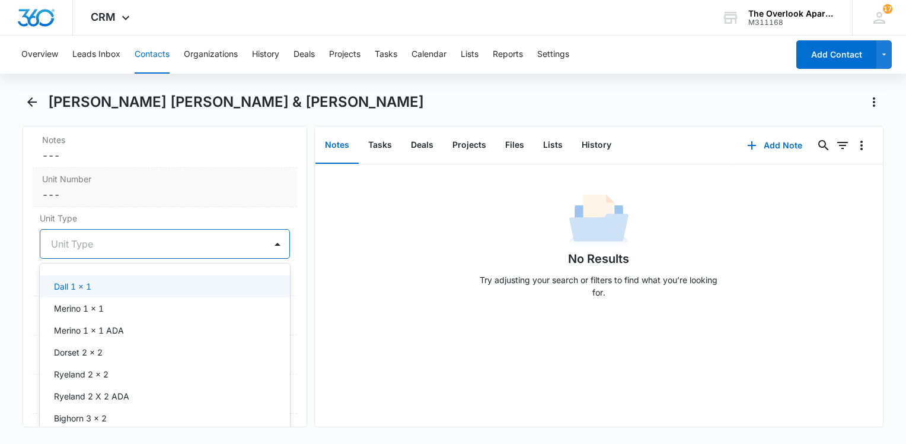
click at [123, 181] on label "Unit Number" at bounding box center [165, 179] width 246 height 12
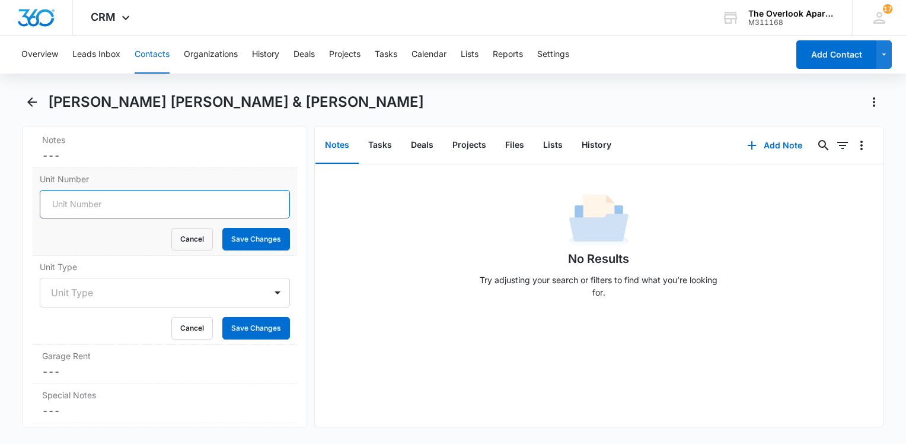
click at [119, 199] on input "Unit Number" at bounding box center [165, 204] width 250 height 28
type input "548-1308"
click at [250, 238] on button "Save Changes" at bounding box center [256, 239] width 68 height 23
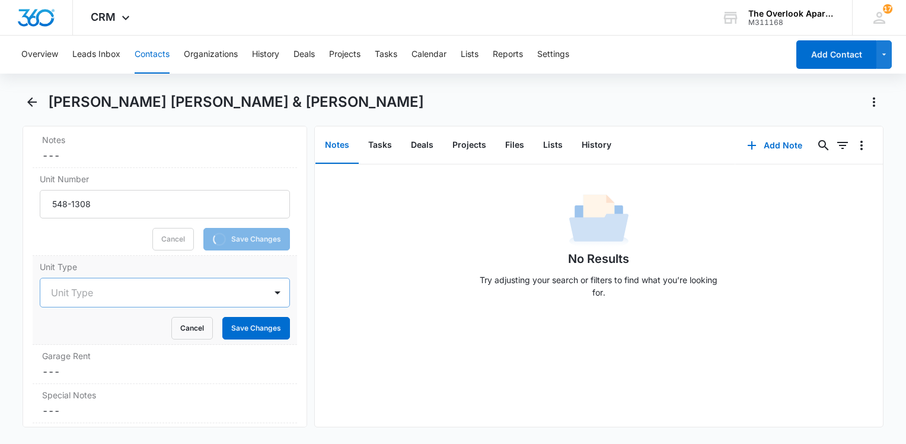
click at [135, 284] on div at bounding box center [150, 292] width 199 height 17
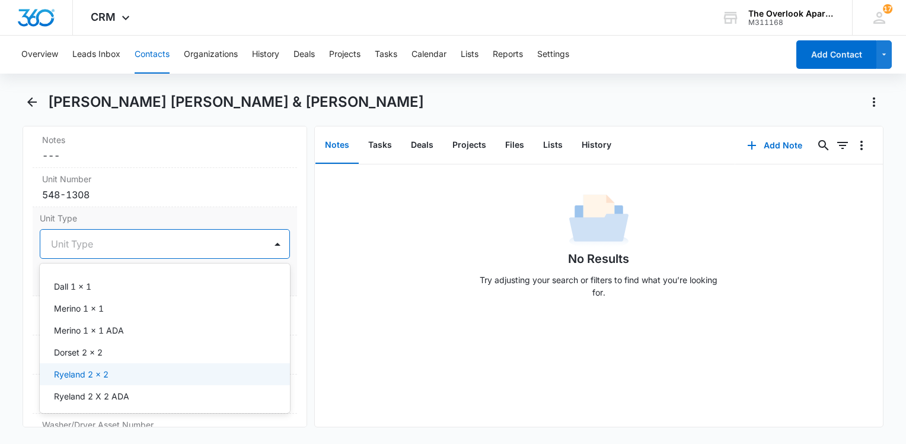
scroll to position [28, 0]
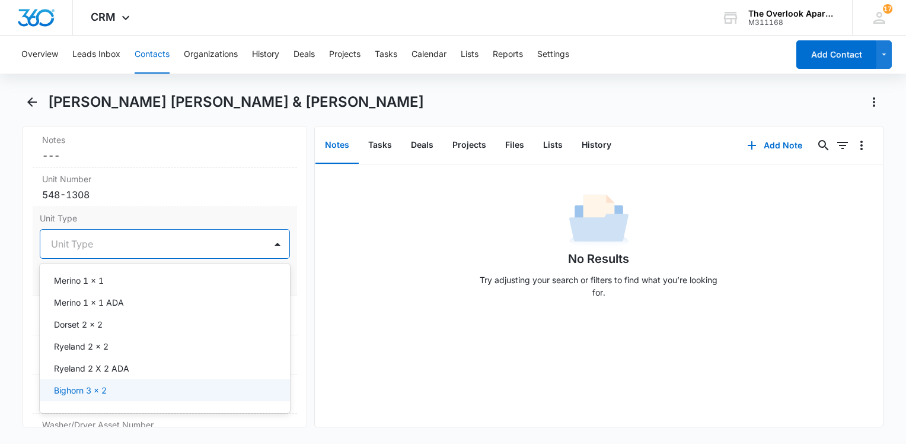
click at [102, 384] on p "Bighorn 3 x 2" at bounding box center [80, 390] width 53 height 12
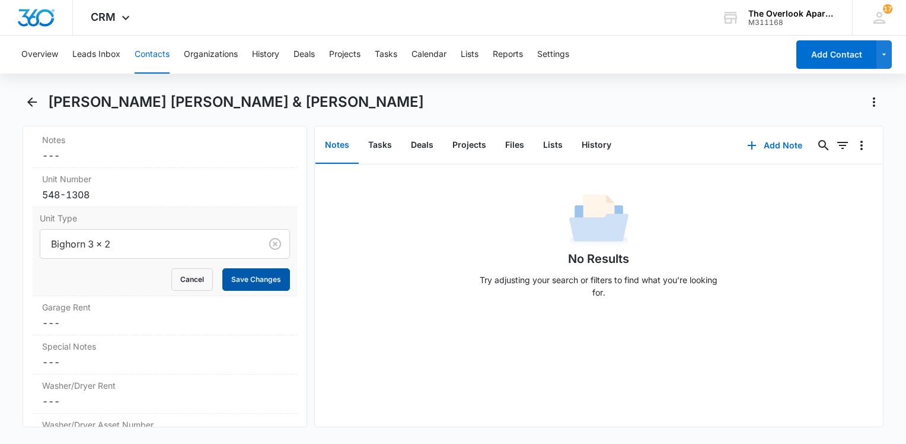
click at [271, 284] on button "Save Changes" at bounding box center [256, 279] width 68 height 23
click at [68, 316] on dd "Cancel Save Changes ---" at bounding box center [165, 323] width 246 height 14
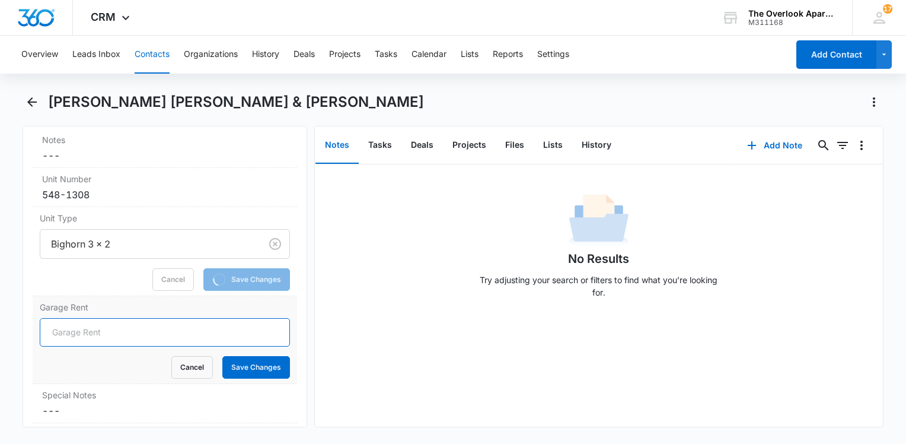
click at [56, 329] on input "Garage Rent" at bounding box center [165, 332] width 250 height 28
type input "N/A"
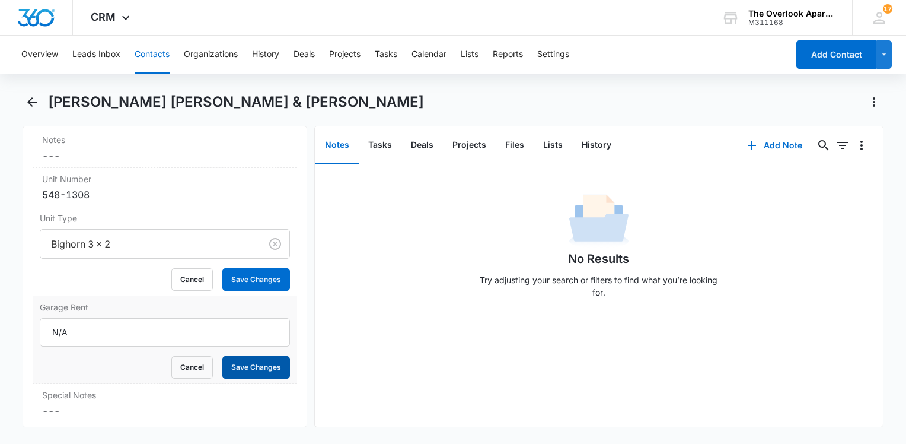
click at [250, 356] on button "Save Changes" at bounding box center [256, 367] width 68 height 23
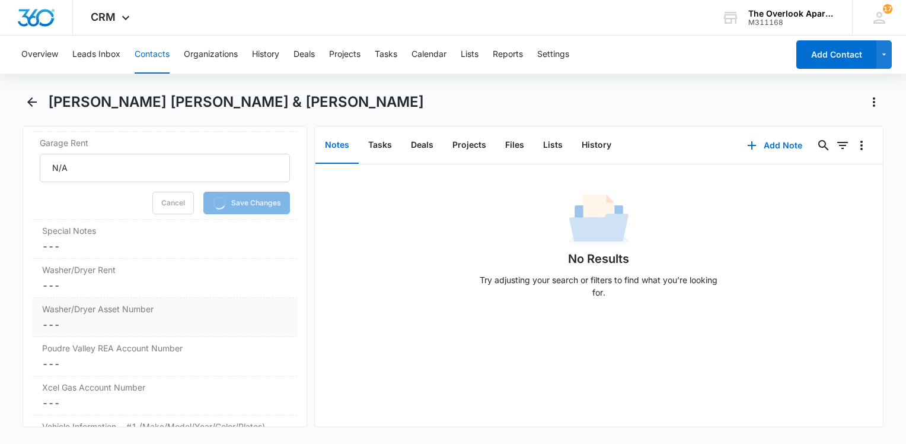
scroll to position [1196, 0]
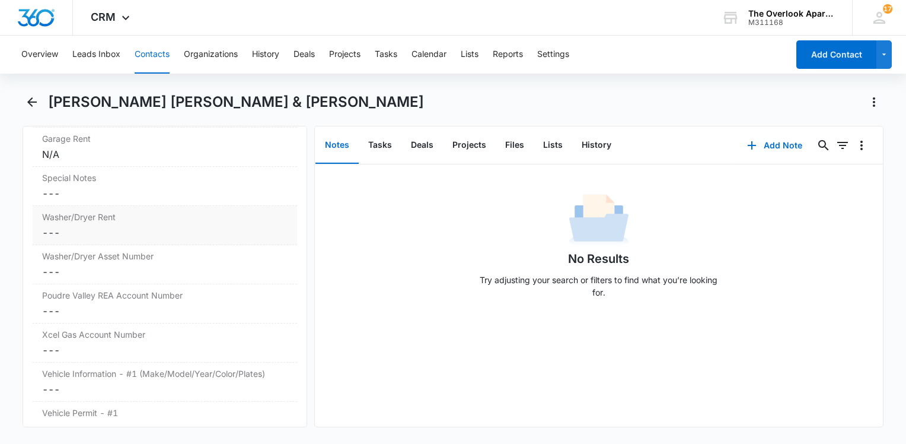
click at [123, 229] on dd "Cancel Save Changes ---" at bounding box center [165, 232] width 246 height 14
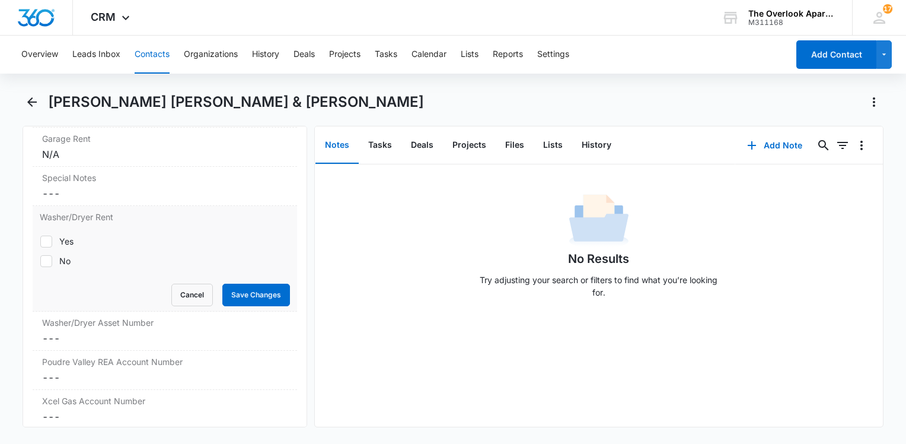
click at [55, 241] on label "Yes" at bounding box center [165, 241] width 250 height 12
click at [40, 241] on input "Yes" at bounding box center [40, 241] width 1 height 1
click at [50, 236] on icon at bounding box center [46, 241] width 11 height 11
click at [40, 241] on input "Yes" at bounding box center [40, 241] width 1 height 1
checkbox input "false"
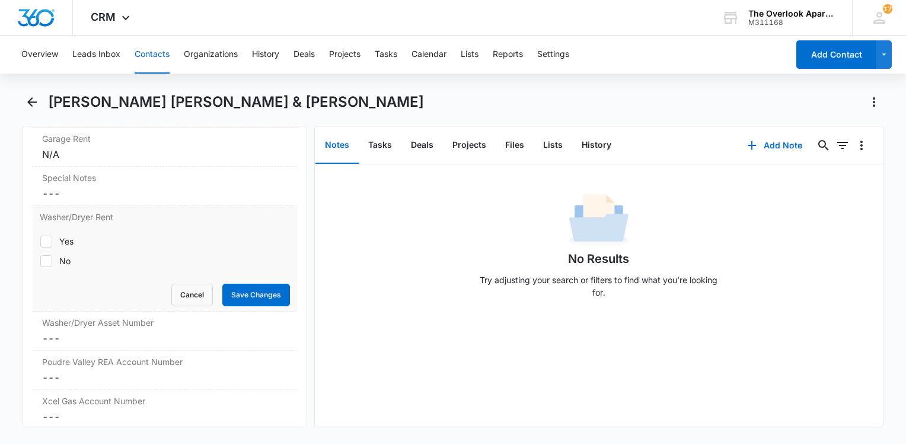
click at [56, 255] on label "No" at bounding box center [165, 260] width 250 height 12
click at [40, 260] on input "No" at bounding box center [40, 260] width 1 height 1
checkbox input "true"
click at [233, 286] on button "Save Changes" at bounding box center [256, 295] width 68 height 23
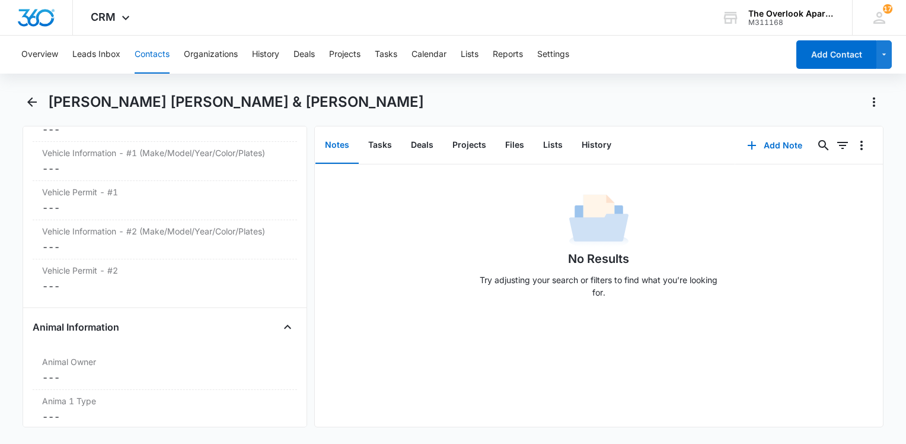
scroll to position [1427, 0]
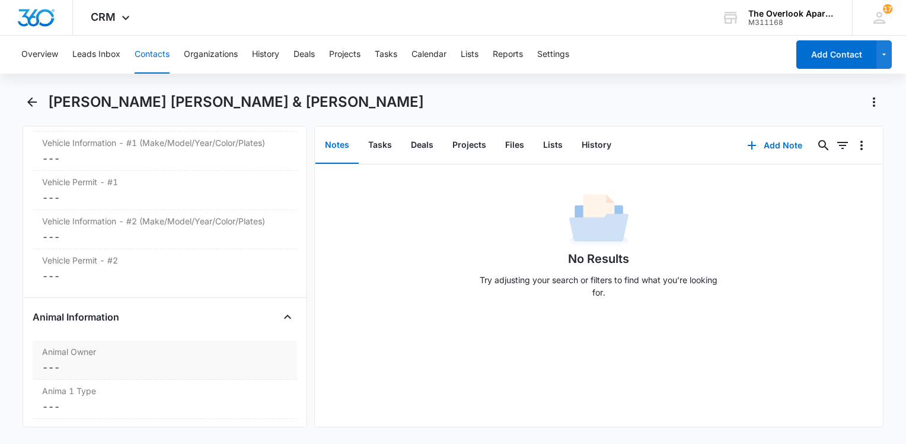
click at [53, 363] on dd "Cancel Save Changes ---" at bounding box center [165, 367] width 246 height 14
click at [61, 371] on div "Yes" at bounding box center [66, 376] width 14 height 12
click at [40, 375] on input "Yes" at bounding box center [40, 375] width 1 height 1
checkbox input "true"
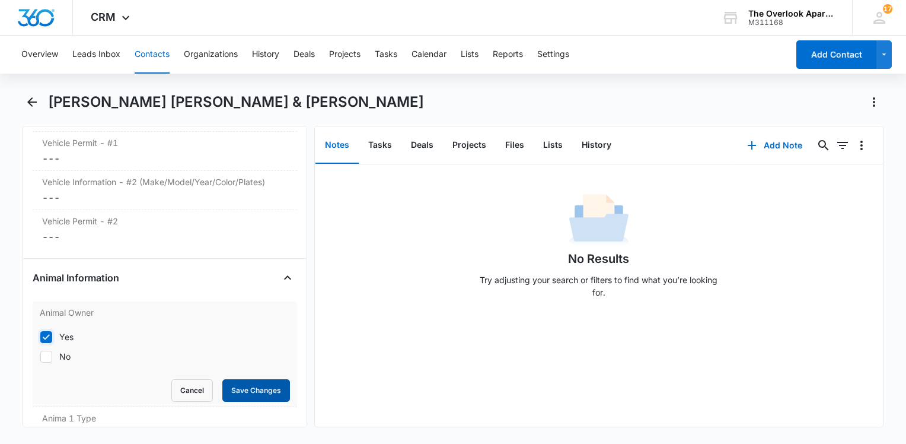
scroll to position [1486, 0]
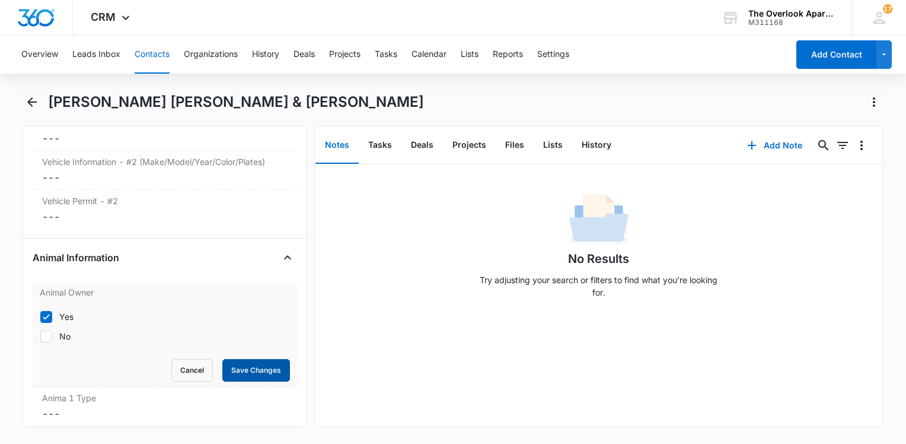
click at [268, 359] on button "Save Changes" at bounding box center [256, 370] width 68 height 23
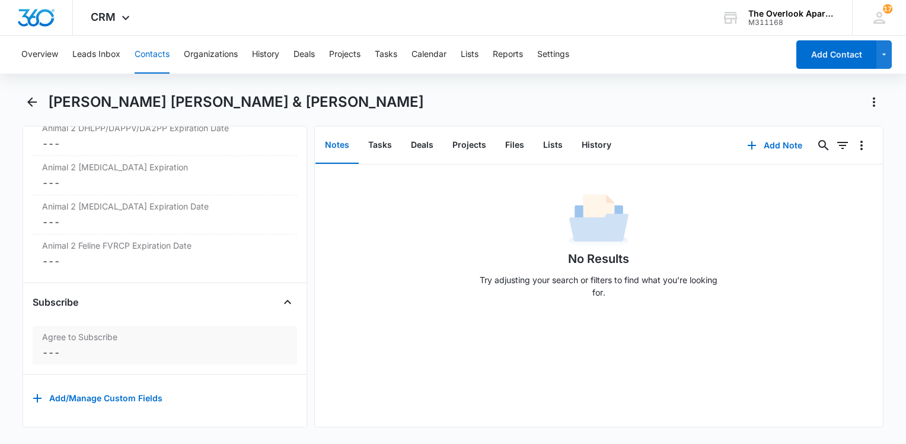
click at [63, 345] on dd "Cancel Save Changes ---" at bounding box center [165, 352] width 246 height 14
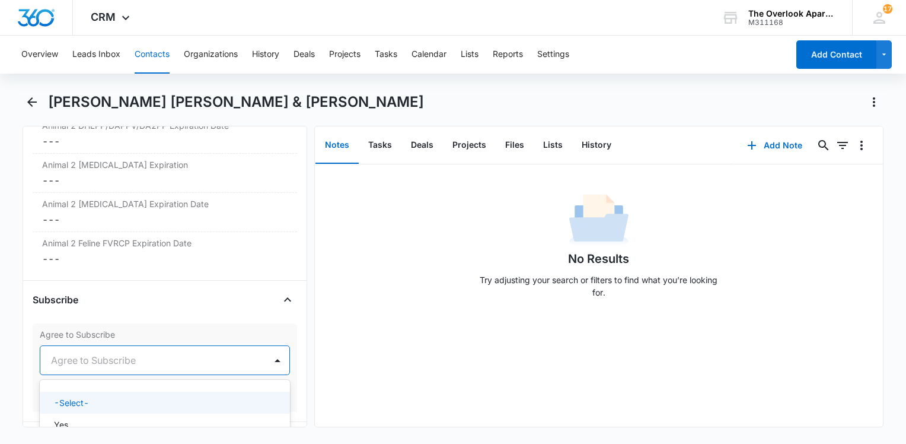
click at [62, 353] on div at bounding box center [150, 360] width 199 height 17
click at [65, 418] on p "Yes" at bounding box center [61, 424] width 14 height 12
click at [238, 385] on button "Save Changes" at bounding box center [256, 395] width 68 height 23
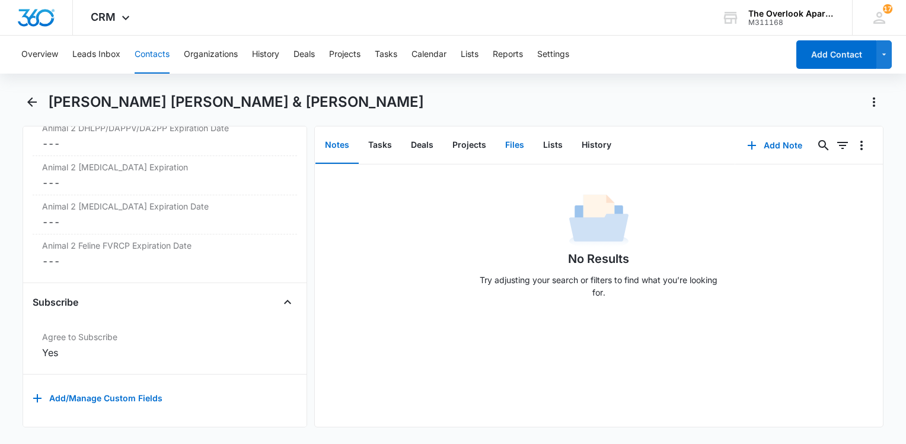
click at [509, 138] on button "Files" at bounding box center [515, 145] width 38 height 37
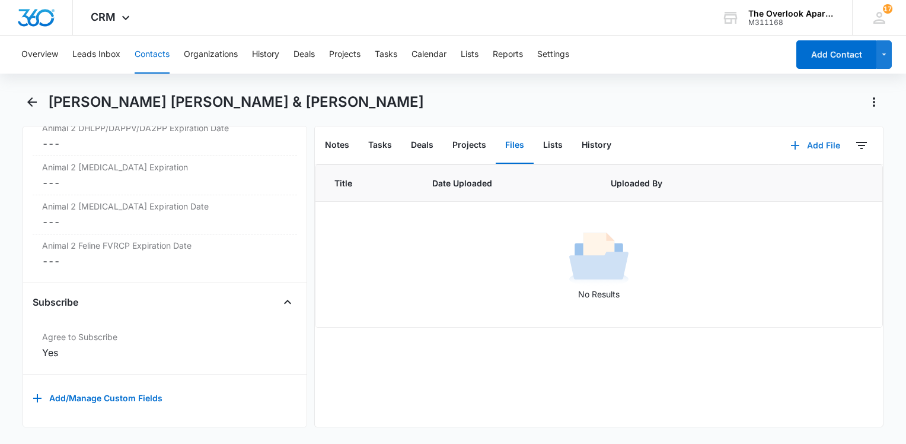
click at [792, 145] on icon "button" at bounding box center [795, 145] width 14 height 14
click at [739, 161] on div "Notes Tasks Deals Projects Files Lists History" at bounding box center [547, 145] width 464 height 38
click at [806, 134] on button "Add File" at bounding box center [816, 145] width 74 height 28
click at [789, 181] on div "Upload Files" at bounding box center [799, 183] width 47 height 8
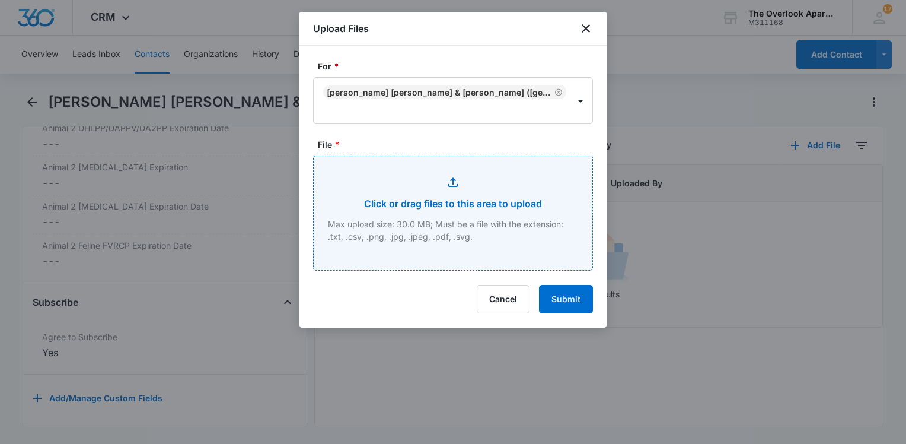
click at [426, 200] on input "File *" at bounding box center [453, 213] width 279 height 114
type input "C:\fakepath\5481308 lease.pdf"
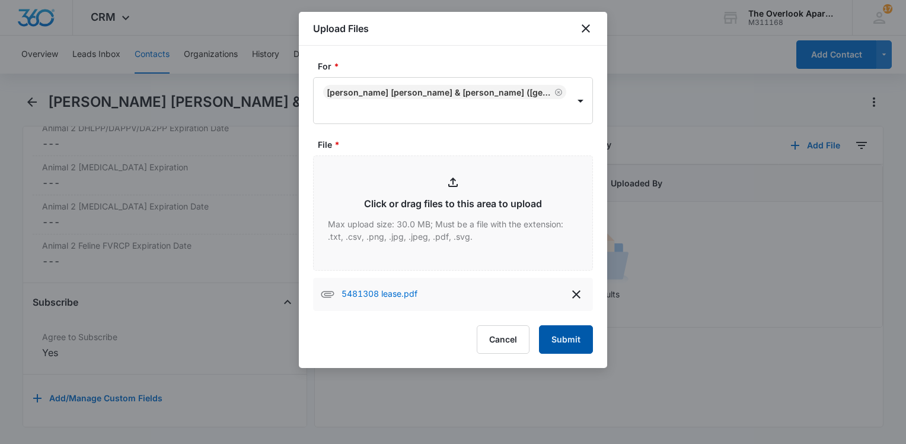
click at [574, 335] on button "Submit" at bounding box center [566, 339] width 54 height 28
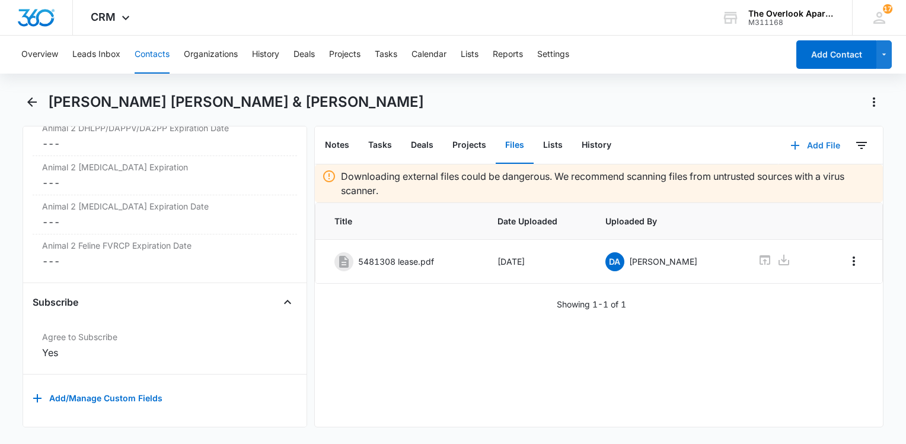
click at [804, 146] on button "Add File" at bounding box center [816, 145] width 74 height 28
click at [782, 180] on div "Upload Files" at bounding box center [799, 183] width 47 height 8
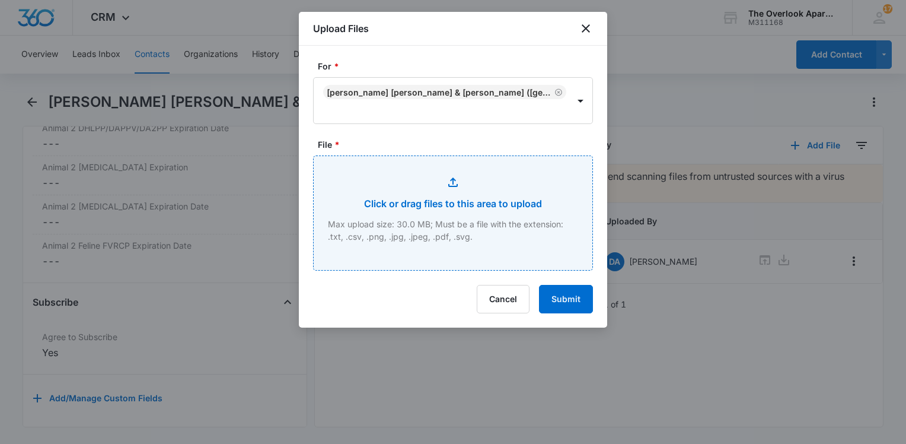
click at [521, 202] on input "File *" at bounding box center [453, 213] width 279 height 114
click at [525, 227] on input "File *" at bounding box center [453, 213] width 279 height 114
type input "C:\fakepath\548-1308 additional adendumns.pdf"
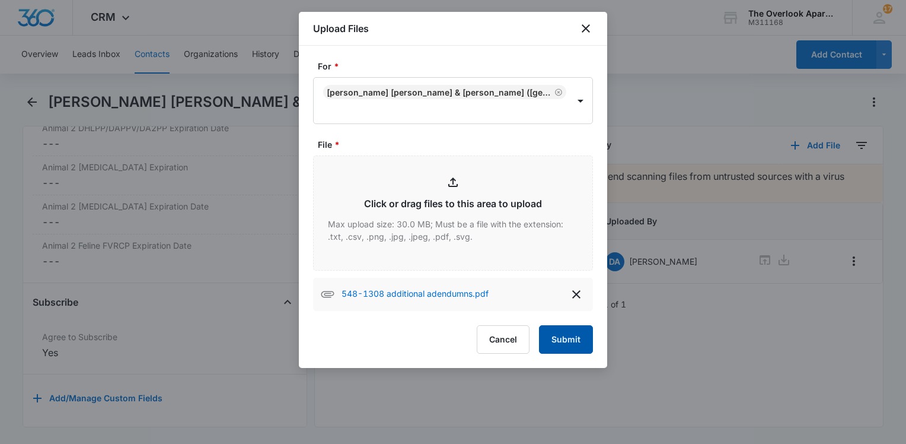
click at [560, 328] on button "Submit" at bounding box center [566, 339] width 54 height 28
